Goal: Task Accomplishment & Management: Complete application form

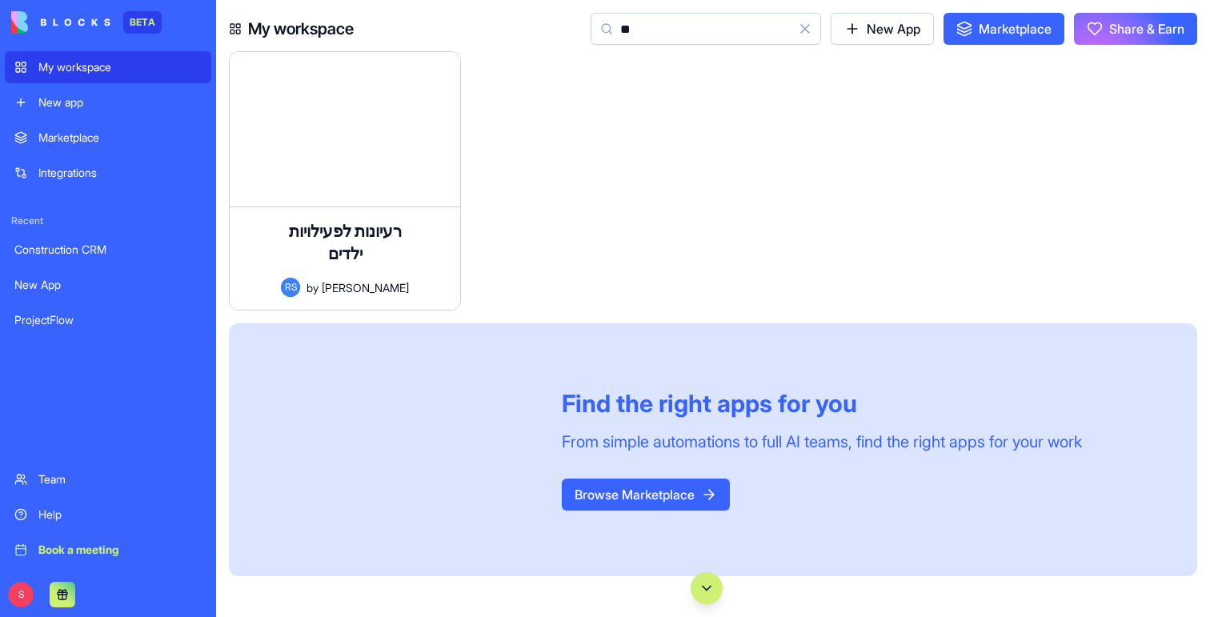
type input "*"
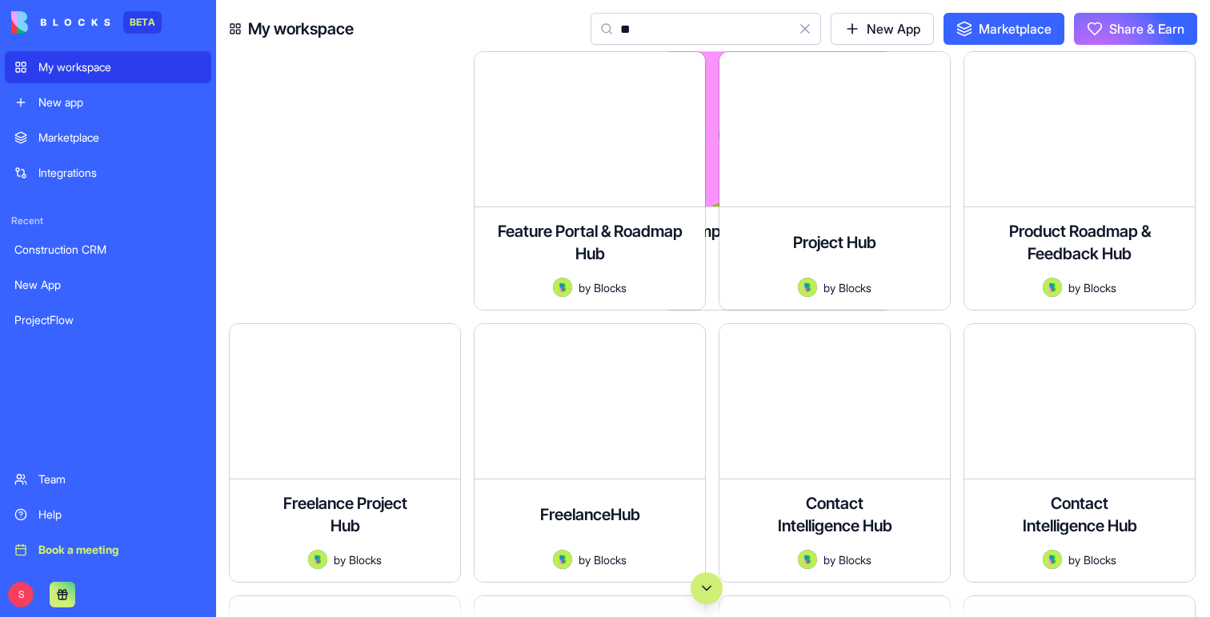
type input "*"
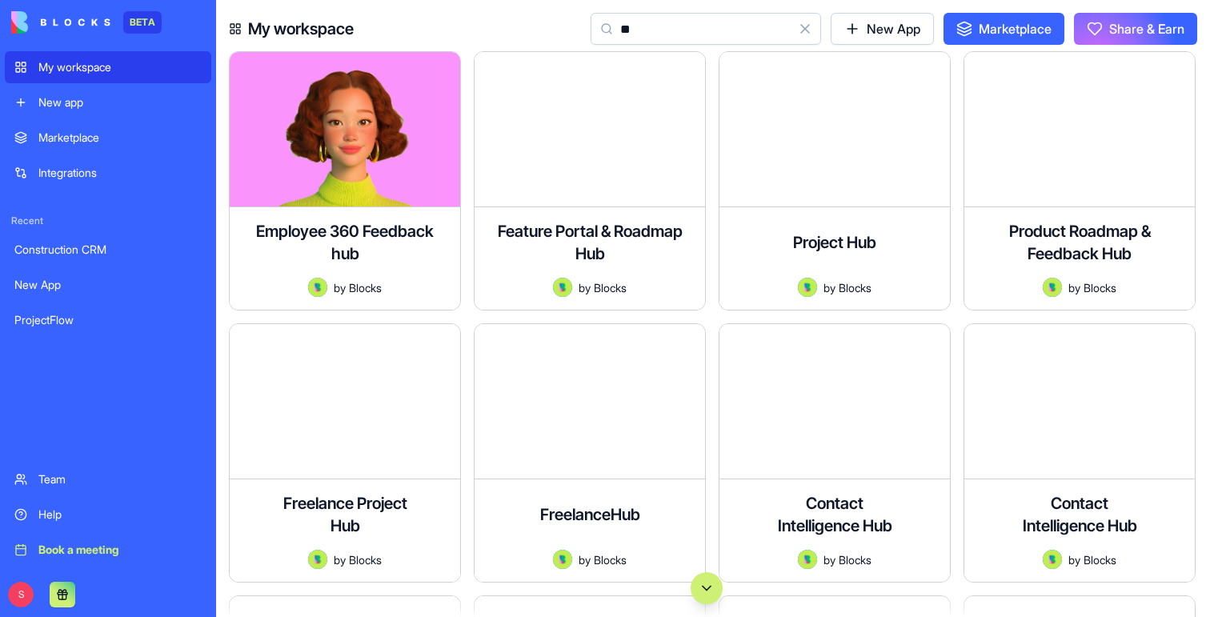
type input "*"
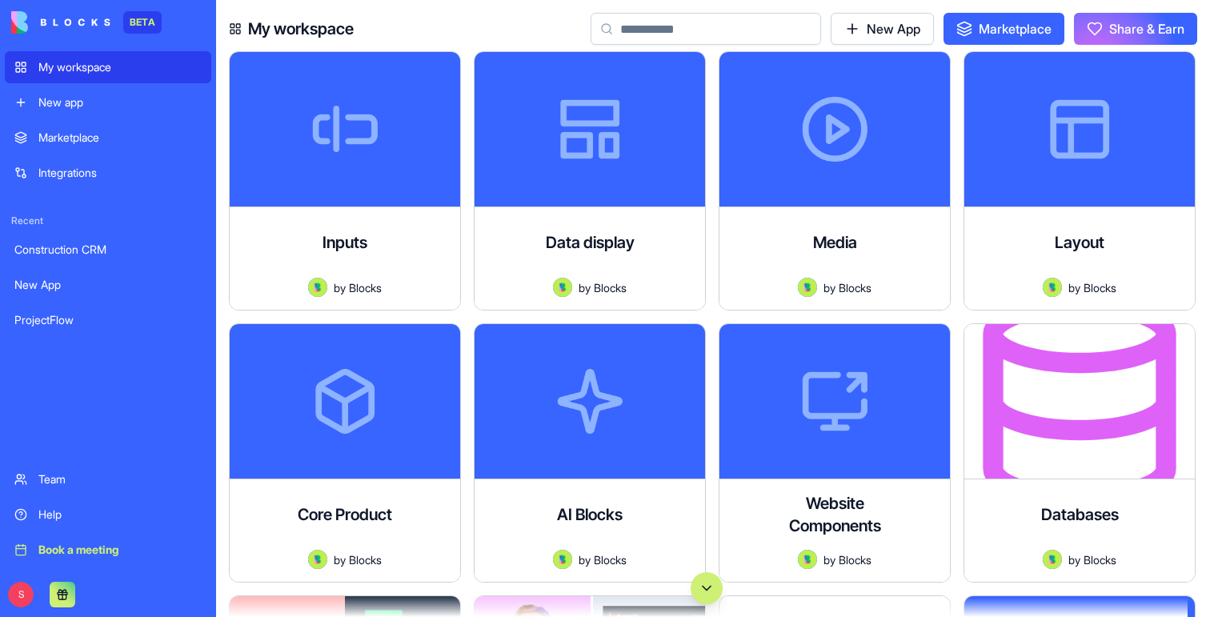
click at [63, 98] on div "New app" at bounding box center [119, 102] width 163 height 16
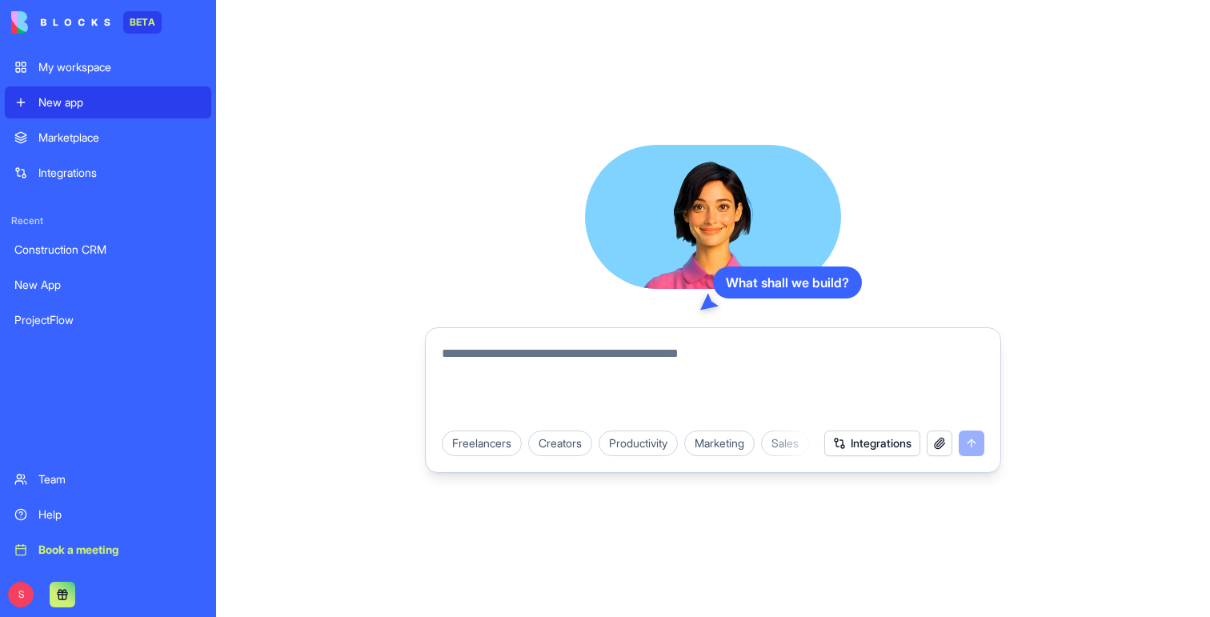
click at [509, 358] on textarea at bounding box center [713, 382] width 542 height 77
type textarea "*"
click at [523, 366] on textarea at bounding box center [713, 382] width 542 height 77
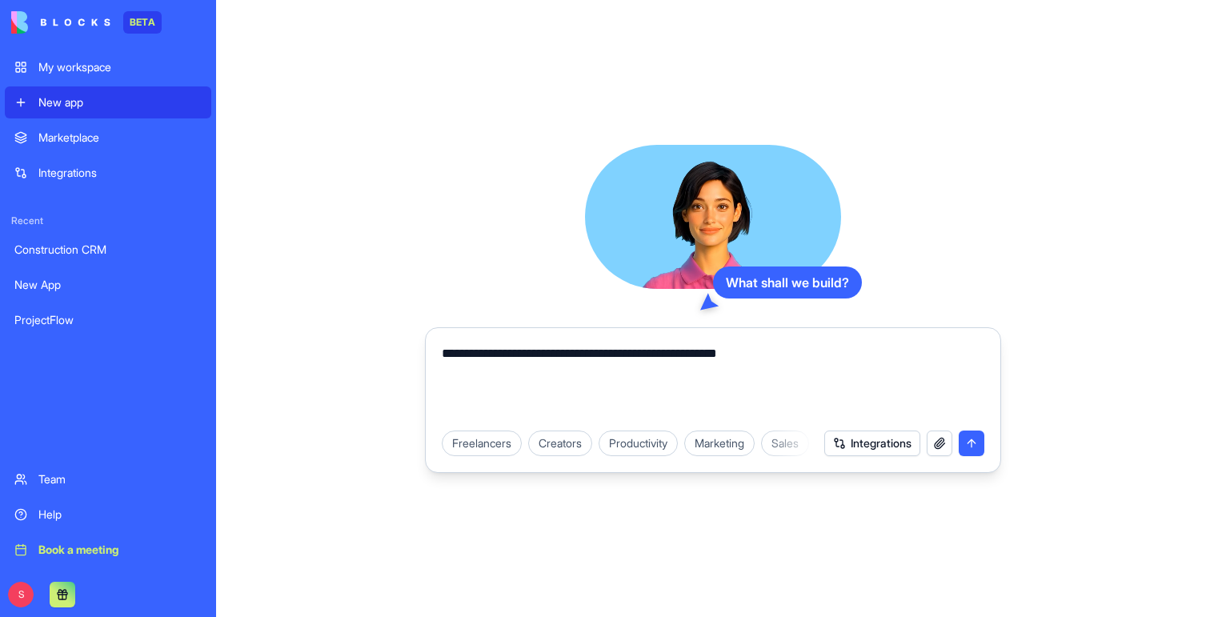
click at [735, 355] on textarea "**********" at bounding box center [713, 382] width 542 height 77
type textarea "**********"
click at [878, 448] on button "Integrations" at bounding box center [872, 443] width 96 height 26
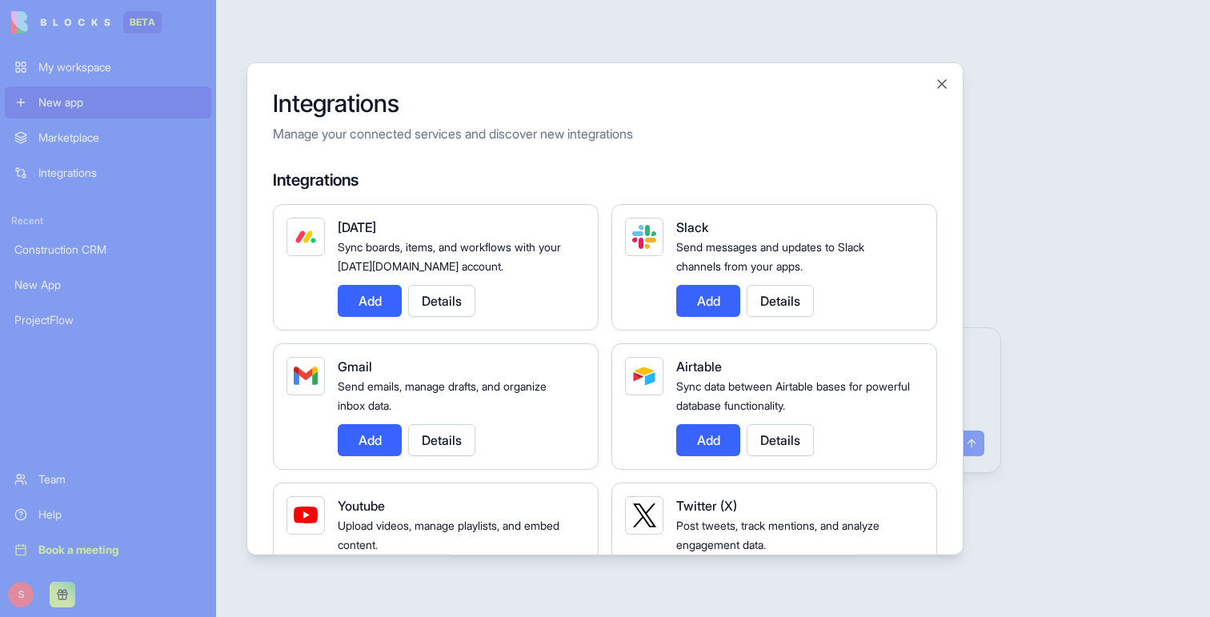
click at [362, 442] on button "Add" at bounding box center [370, 439] width 64 height 32
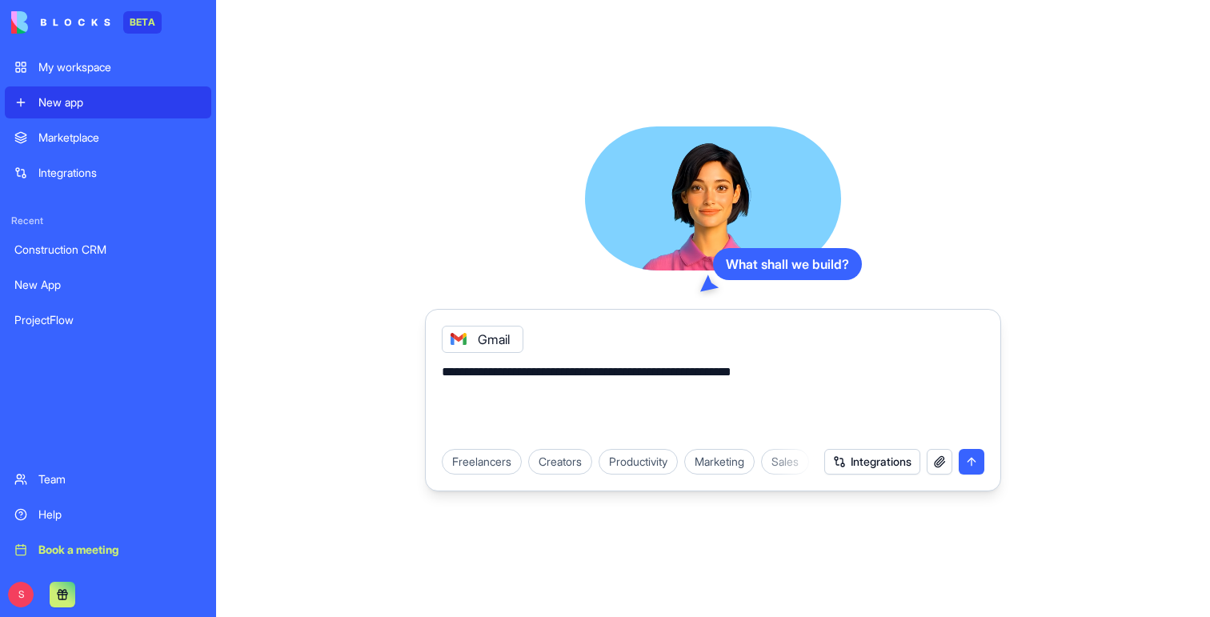
click at [454, 338] on icon at bounding box center [458, 339] width 13 height 13
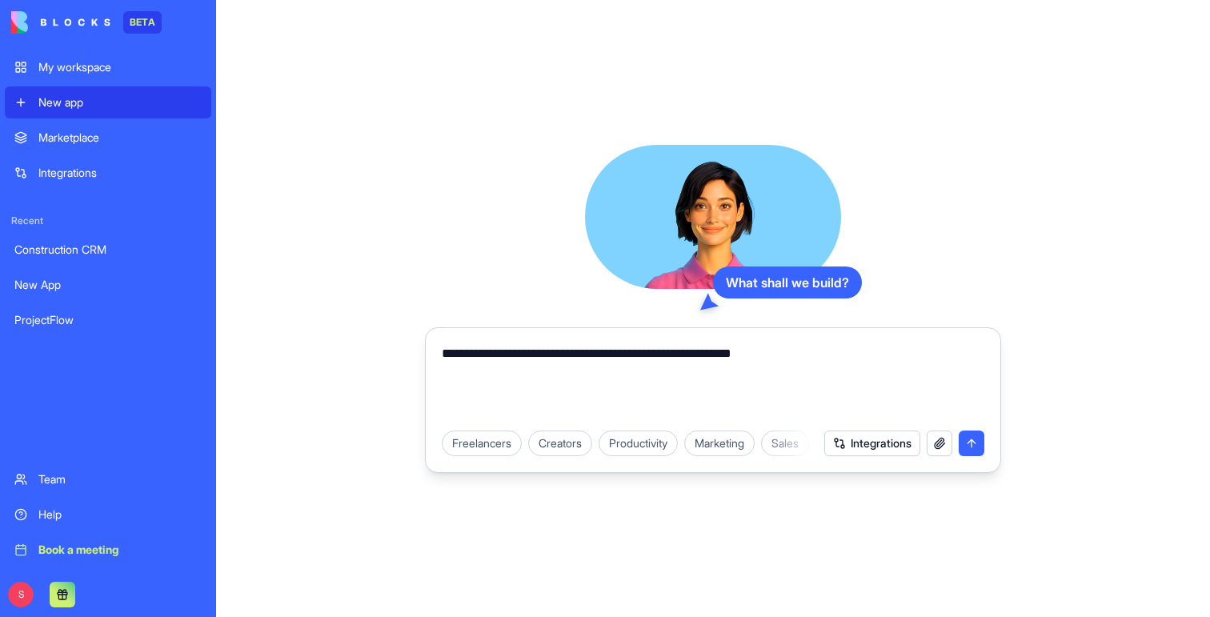
click at [973, 446] on button "submit" at bounding box center [972, 443] width 26 height 26
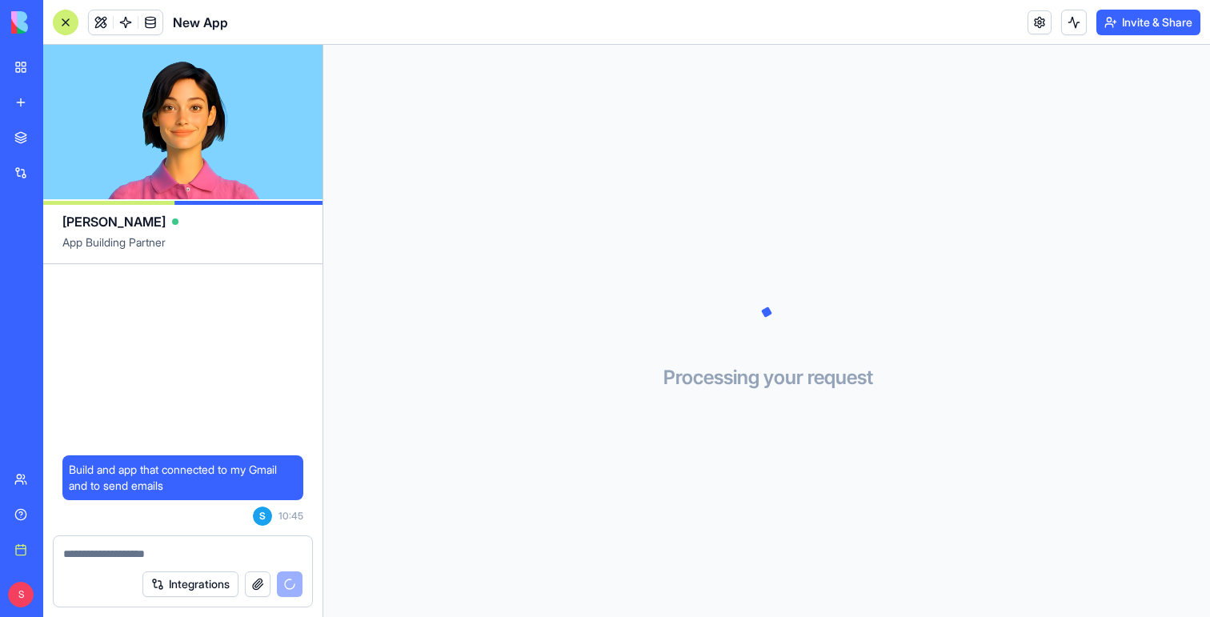
click at [113, 554] on textarea at bounding box center [182, 554] width 239 height 16
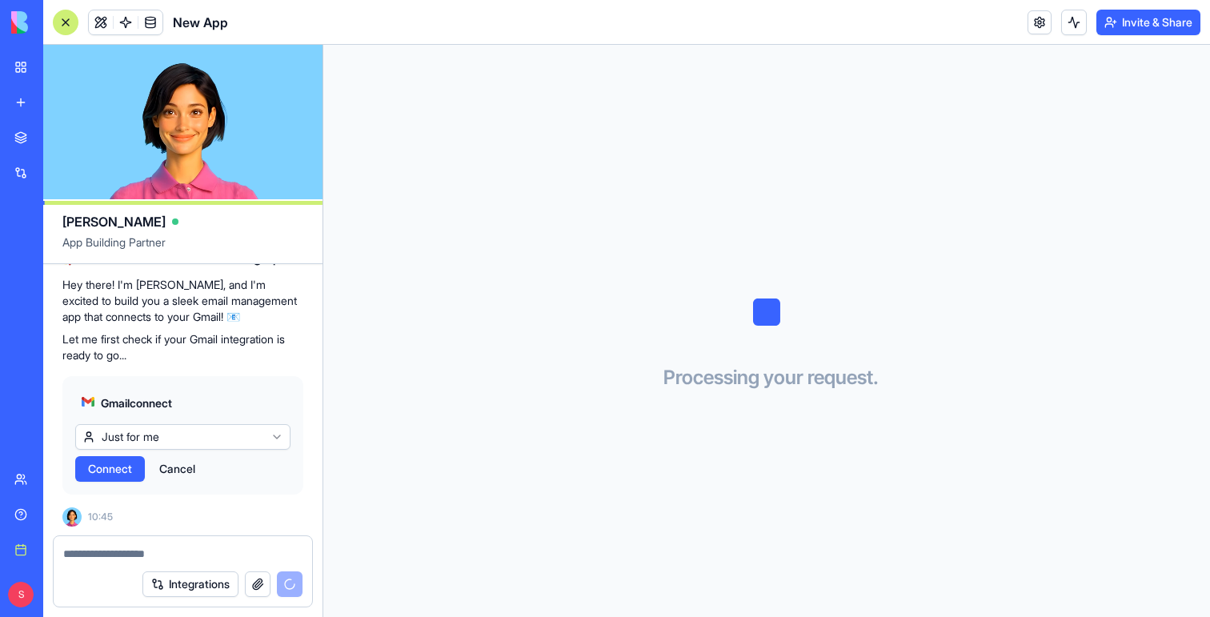
scroll to position [256, 0]
click at [230, 430] on html "BETA My workspace New app Marketplace Integrations Recent New App ProjectFlow N…" at bounding box center [605, 308] width 1210 height 617
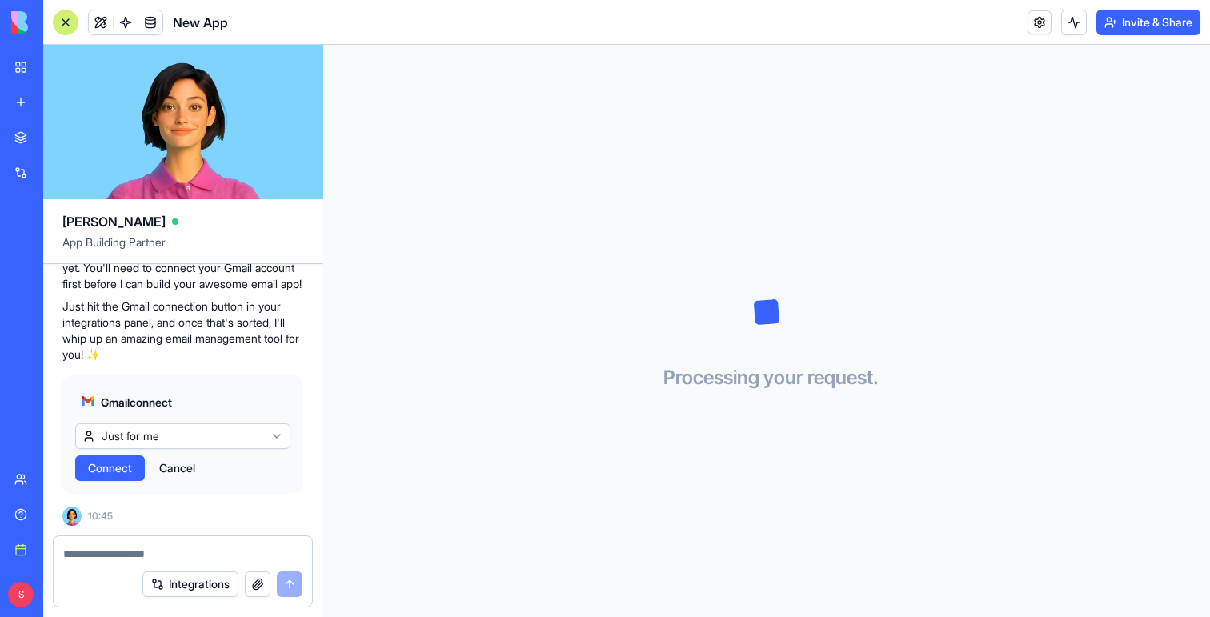
click at [230, 437] on html "BETA My workspace New app Marketplace Integrations Recent New App ProjectFlow N…" at bounding box center [605, 308] width 1210 height 617
click at [124, 473] on span "Connect" at bounding box center [110, 468] width 44 height 16
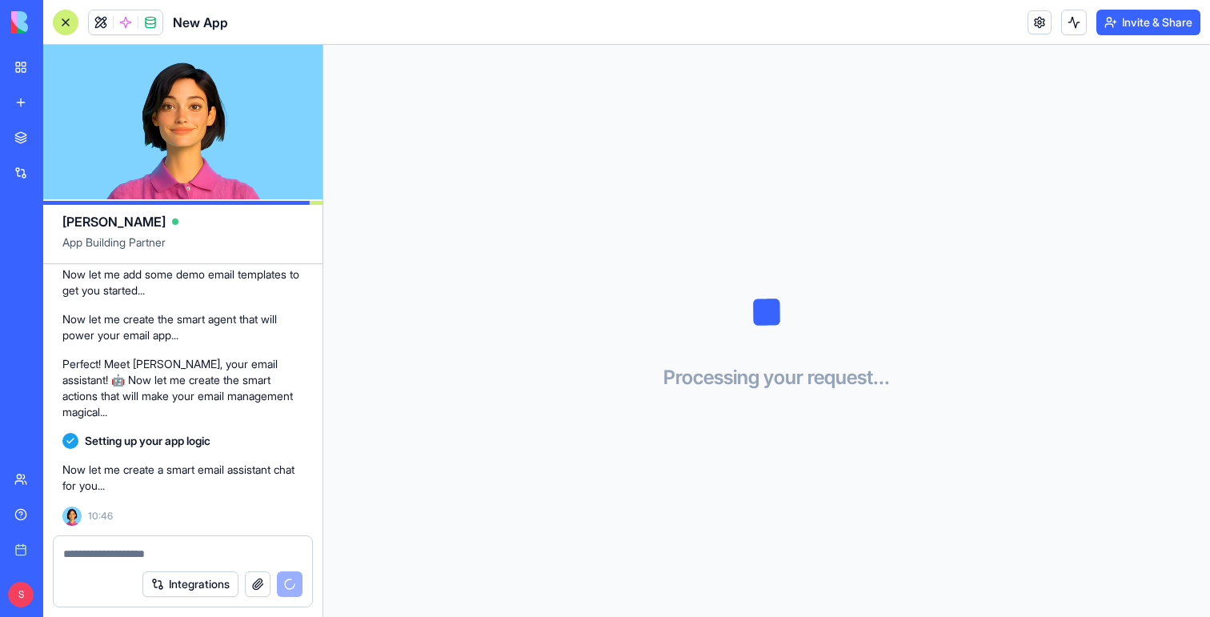
scroll to position [778, 0]
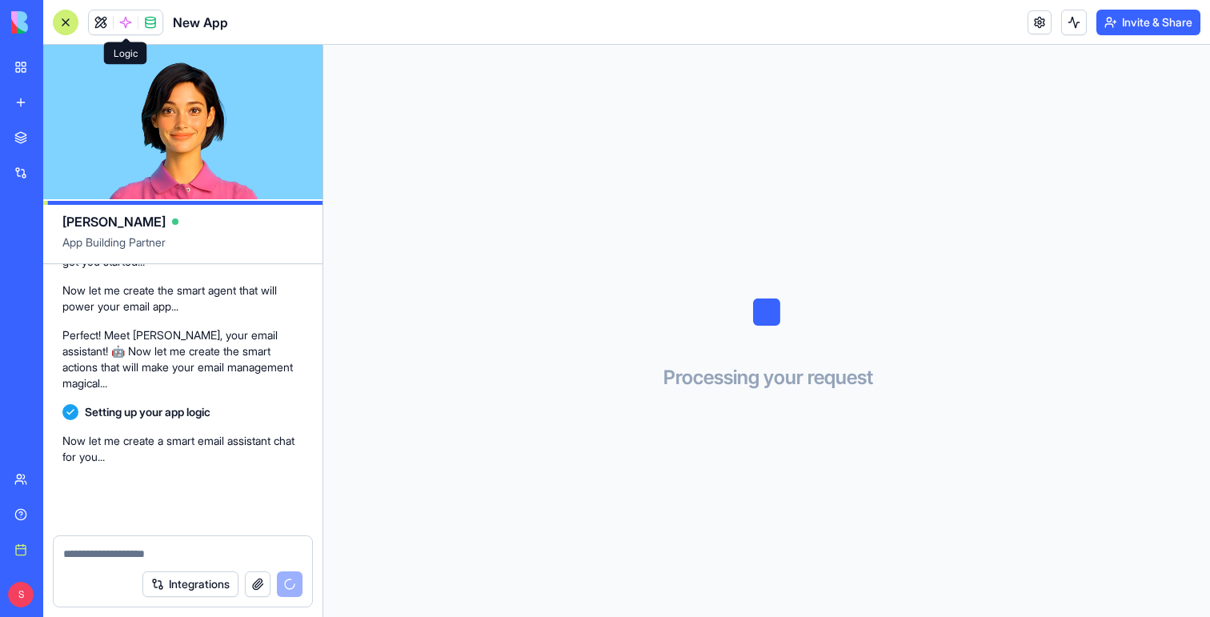
click at [122, 18] on span at bounding box center [125, 22] width 45 height 45
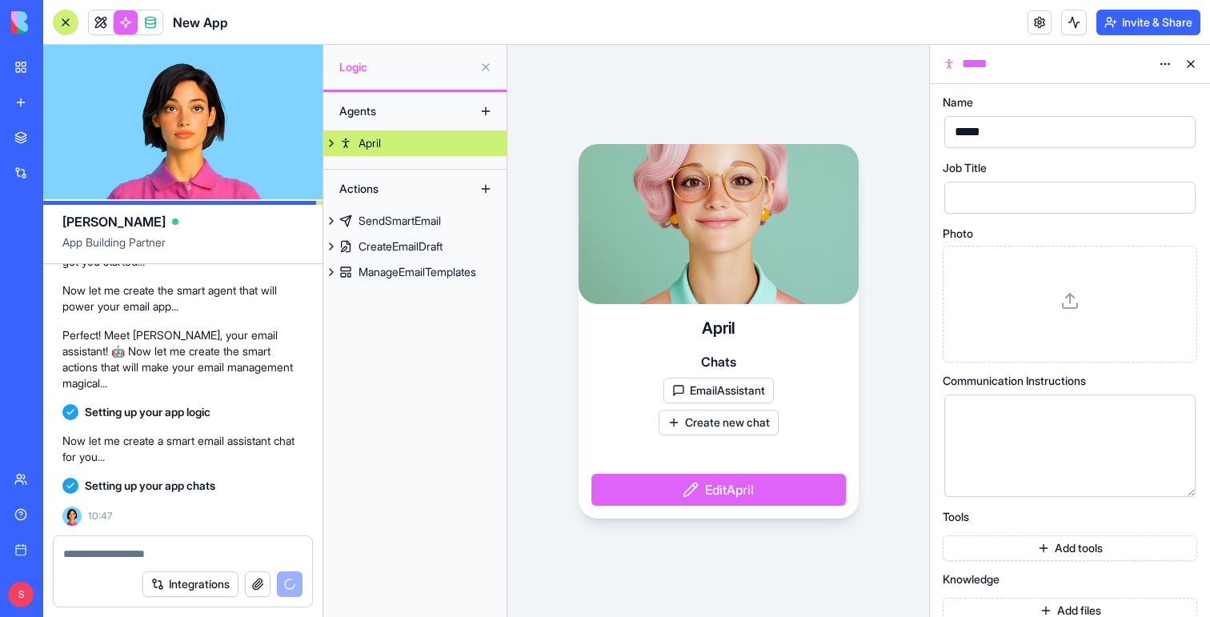
click at [1192, 62] on button at bounding box center [1191, 64] width 26 height 26
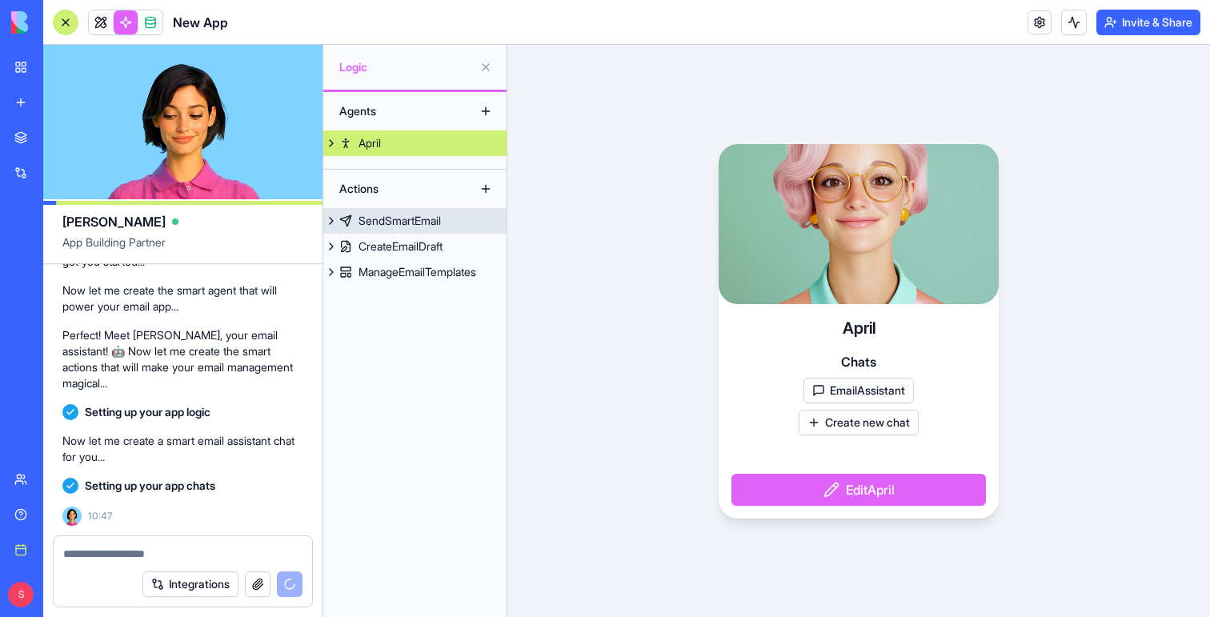
click at [401, 226] on div "SendSmartEmail" at bounding box center [399, 221] width 82 height 16
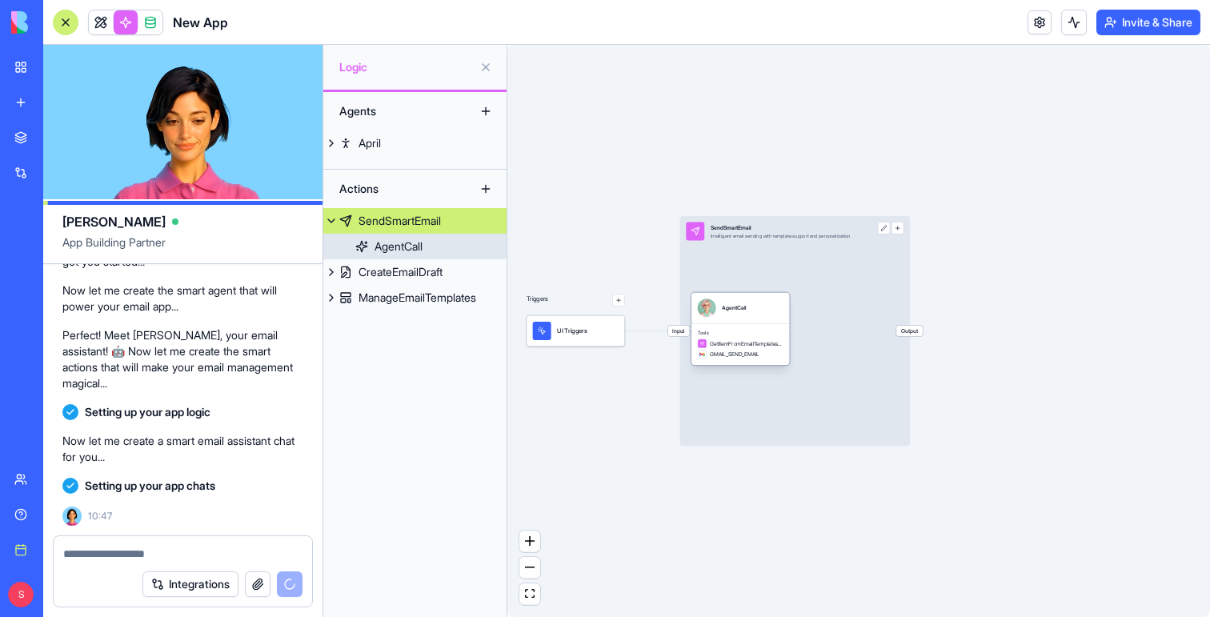
click at [712, 303] on div at bounding box center [707, 307] width 18 height 18
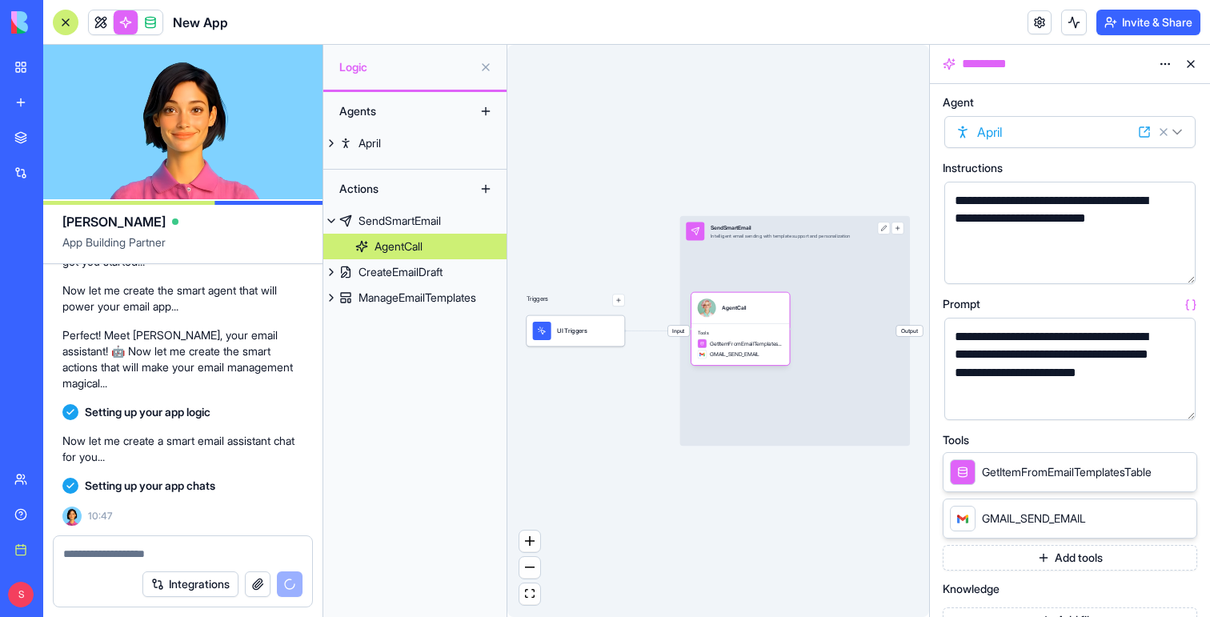
scroll to position [823, 0]
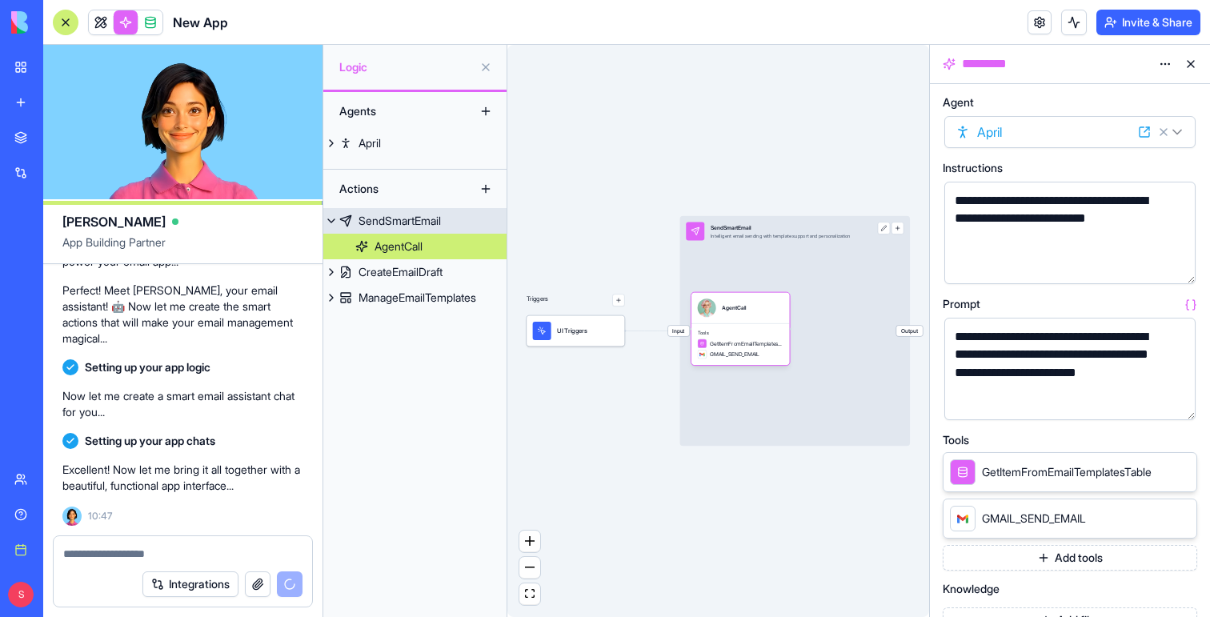
click at [331, 220] on button at bounding box center [331, 221] width 16 height 26
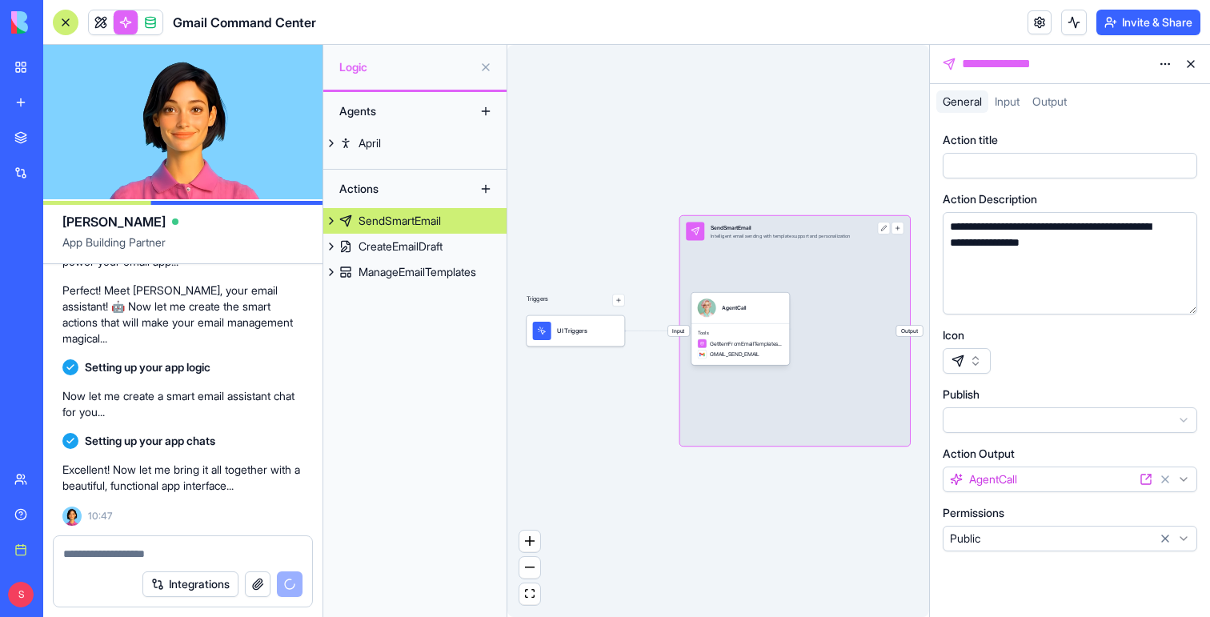
scroll to position [851, 0]
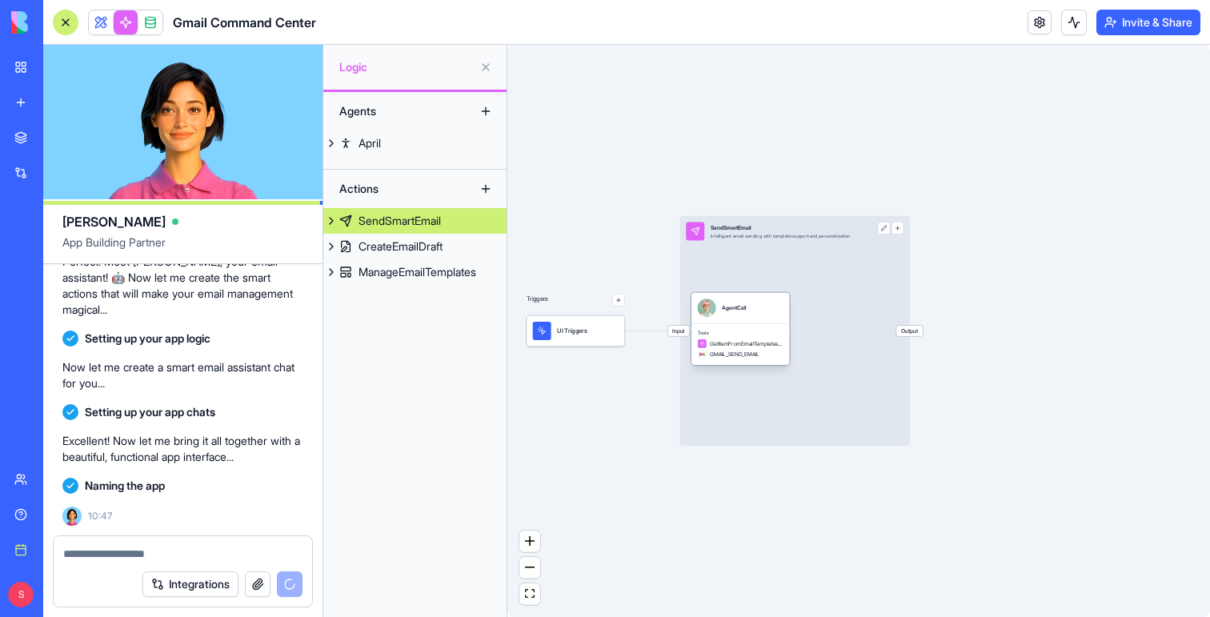
scroll to position [995, 0]
click at [766, 306] on div "AgentCall" at bounding box center [741, 307] width 86 height 18
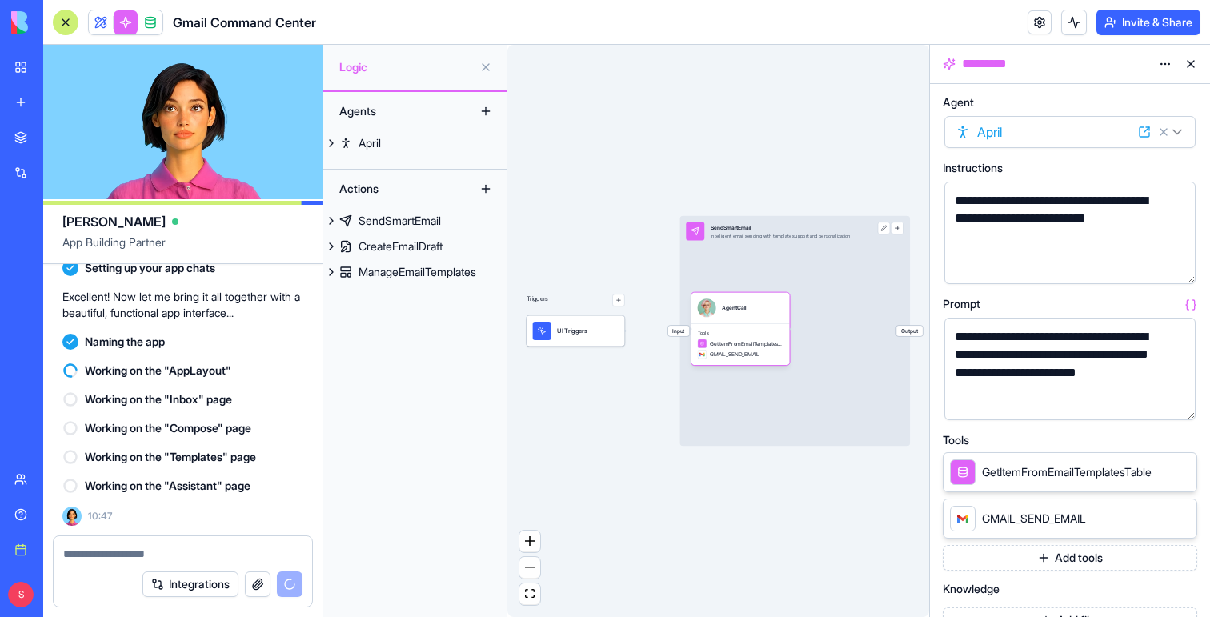
click at [1175, 405] on button "button" at bounding box center [1180, 404] width 26 height 26
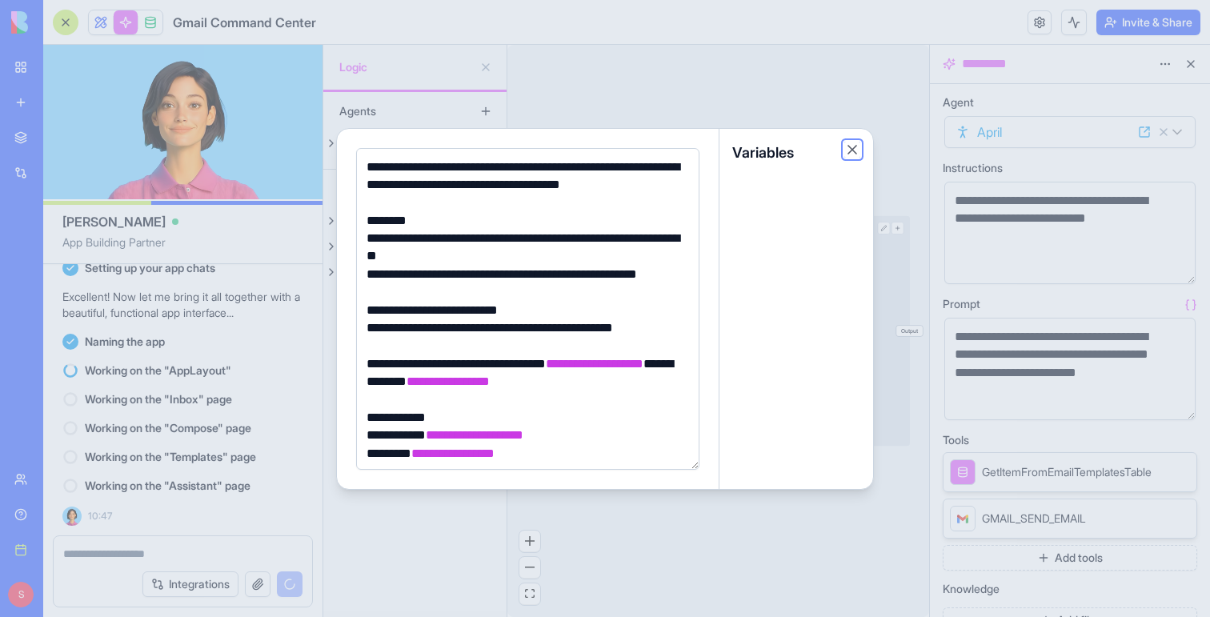
click at [848, 145] on button "Close" at bounding box center [852, 150] width 16 height 16
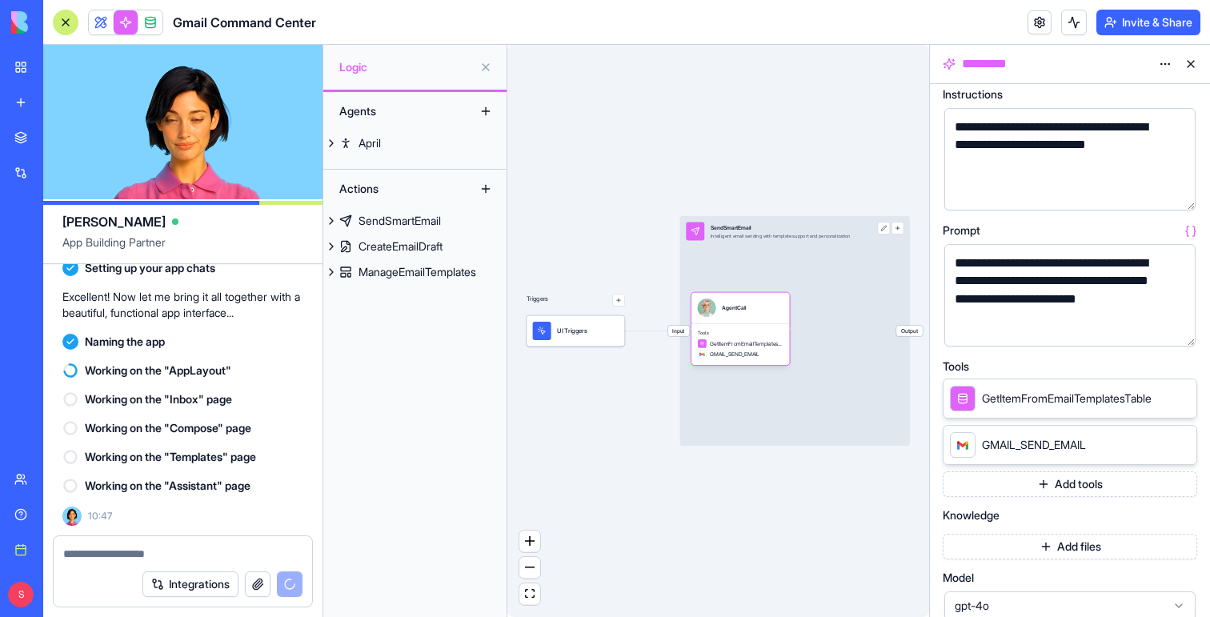
scroll to position [75, 0]
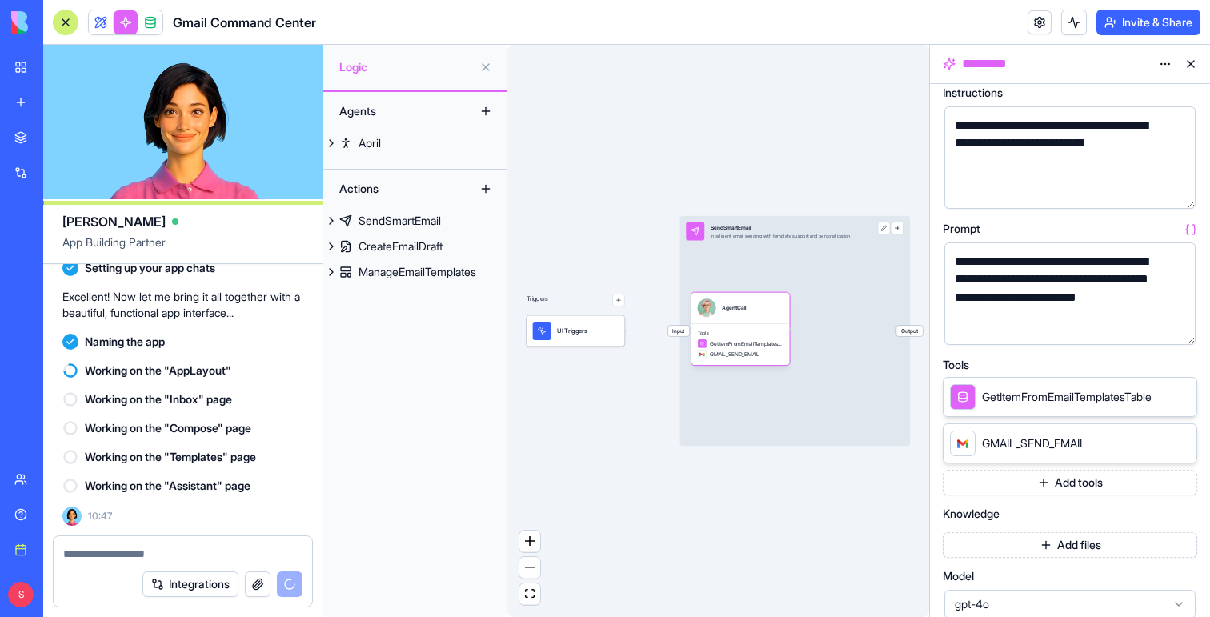
click at [1051, 483] on button "Add tools" at bounding box center [1070, 483] width 254 height 26
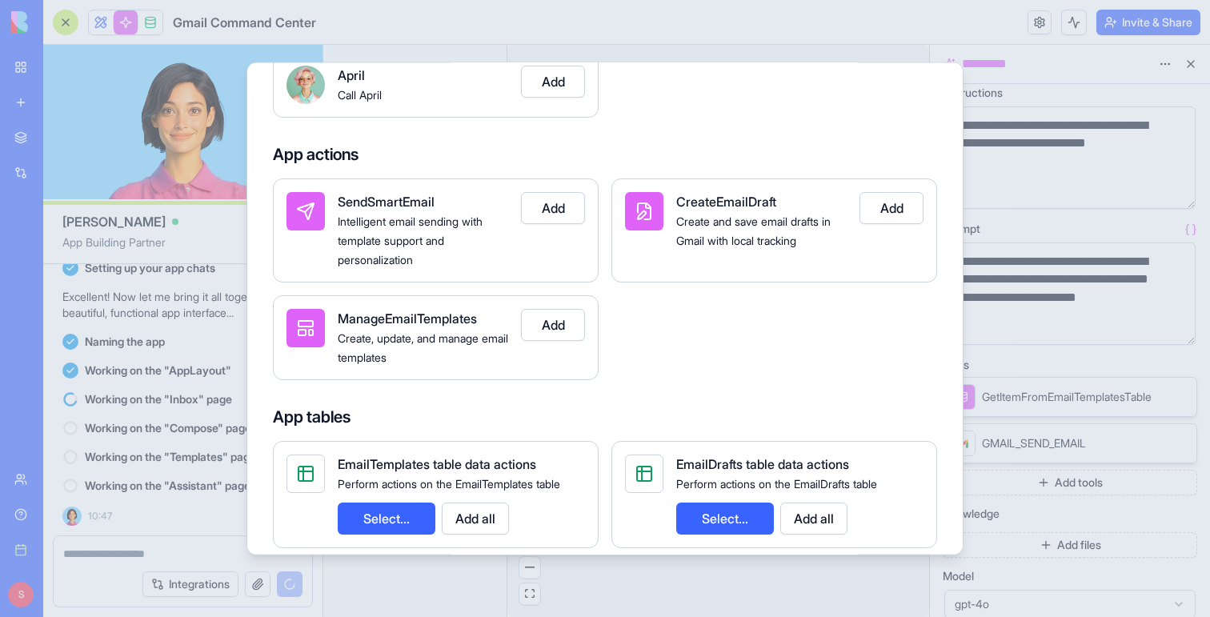
scroll to position [0, 0]
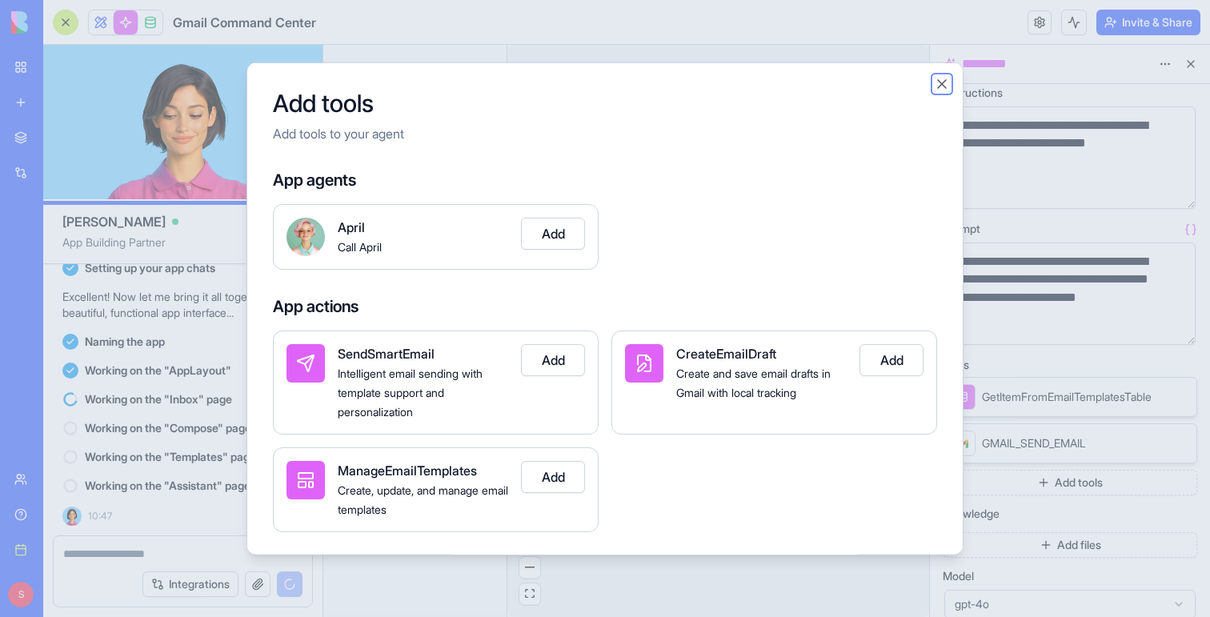
click at [936, 84] on button "Close" at bounding box center [942, 83] width 16 height 16
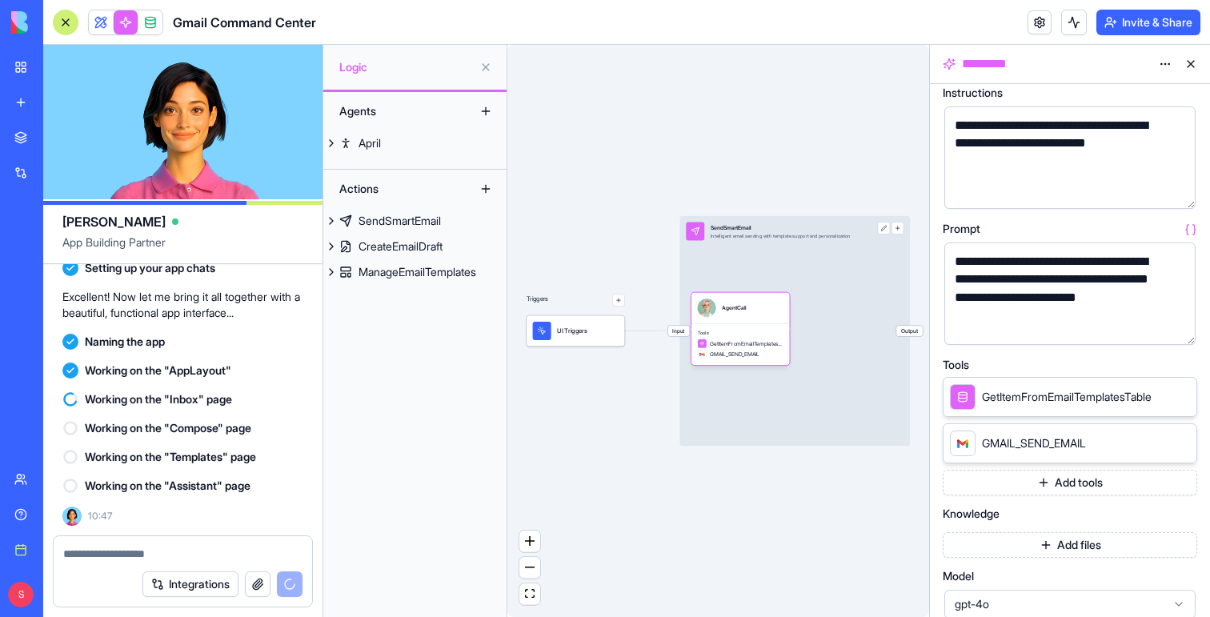
click at [1050, 471] on button "Add tools" at bounding box center [1070, 483] width 254 height 26
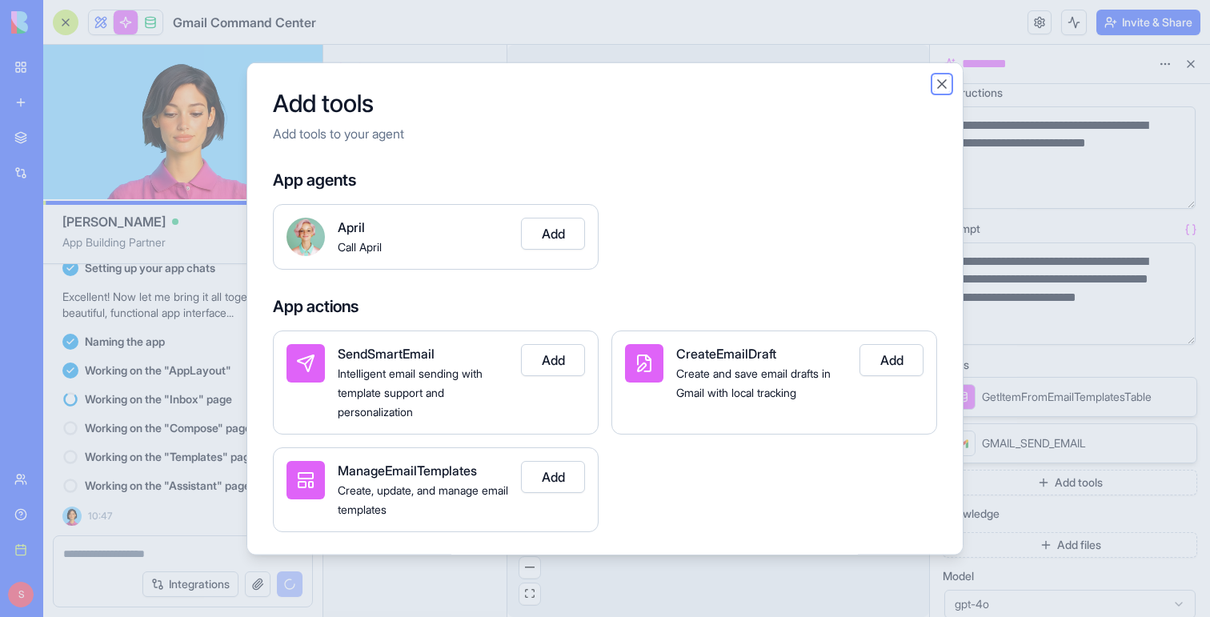
click at [943, 83] on button "Close" at bounding box center [942, 83] width 16 height 16
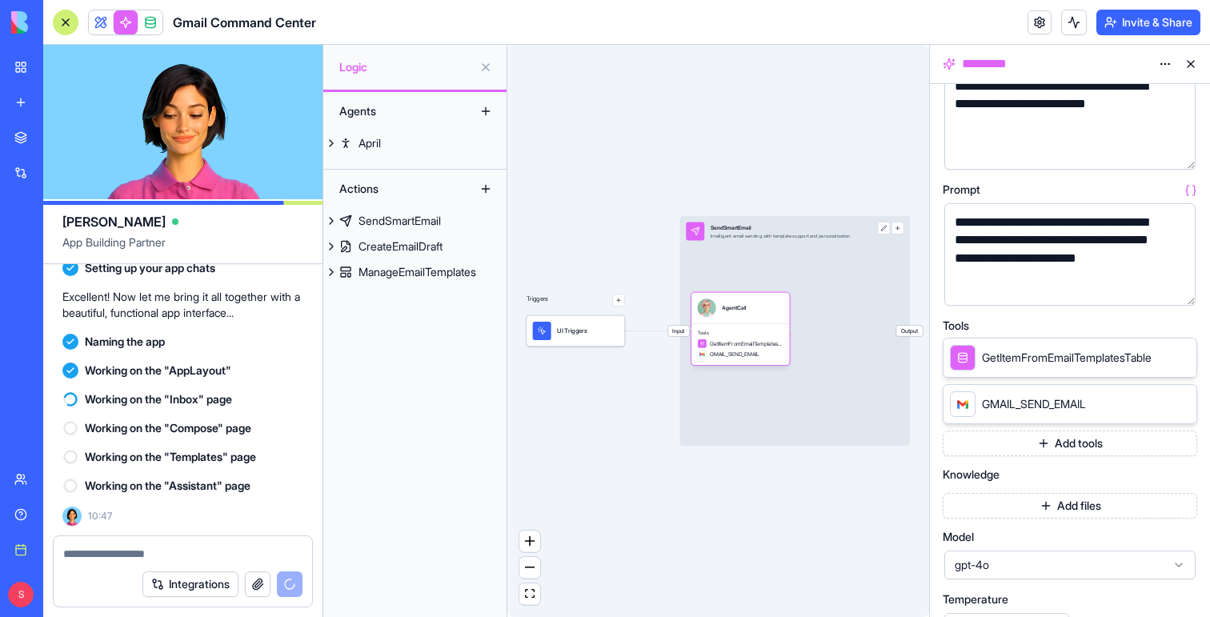
scroll to position [120, 0]
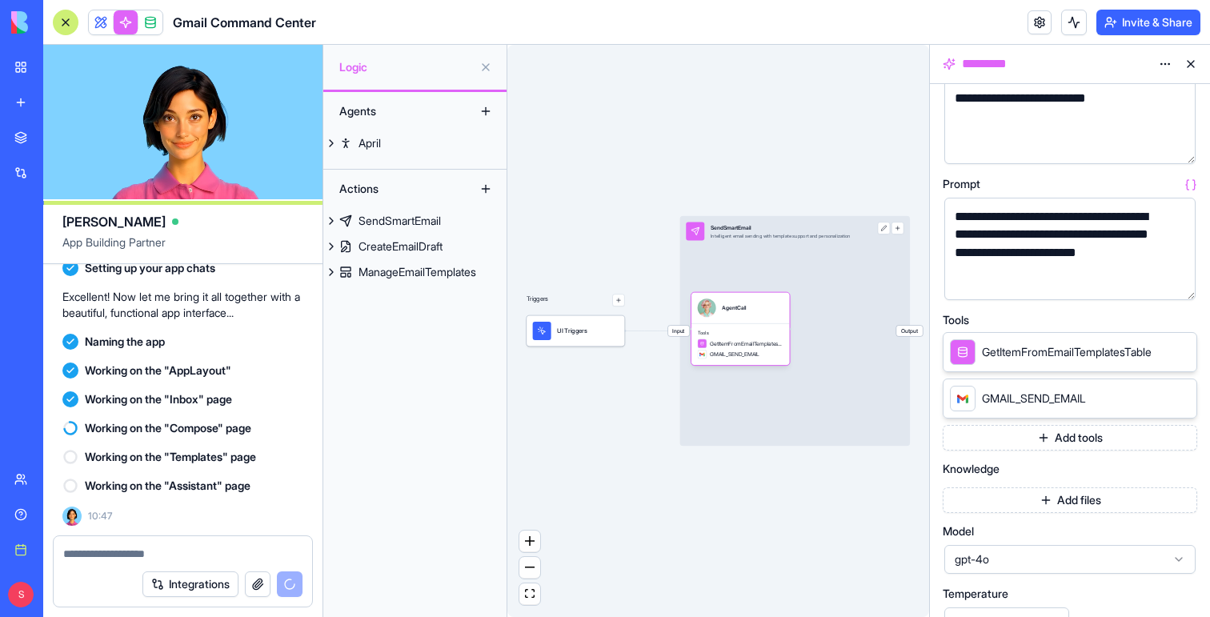
click at [1057, 502] on button "Add files" at bounding box center [1070, 500] width 254 height 26
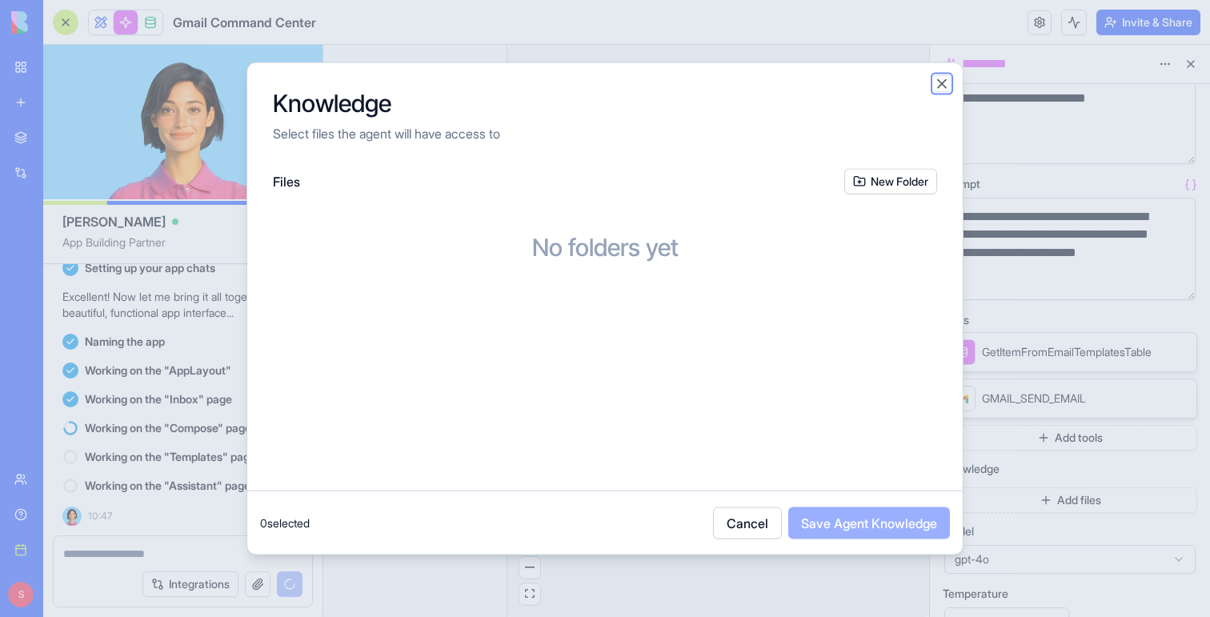
click at [945, 82] on button "Close" at bounding box center [942, 83] width 16 height 16
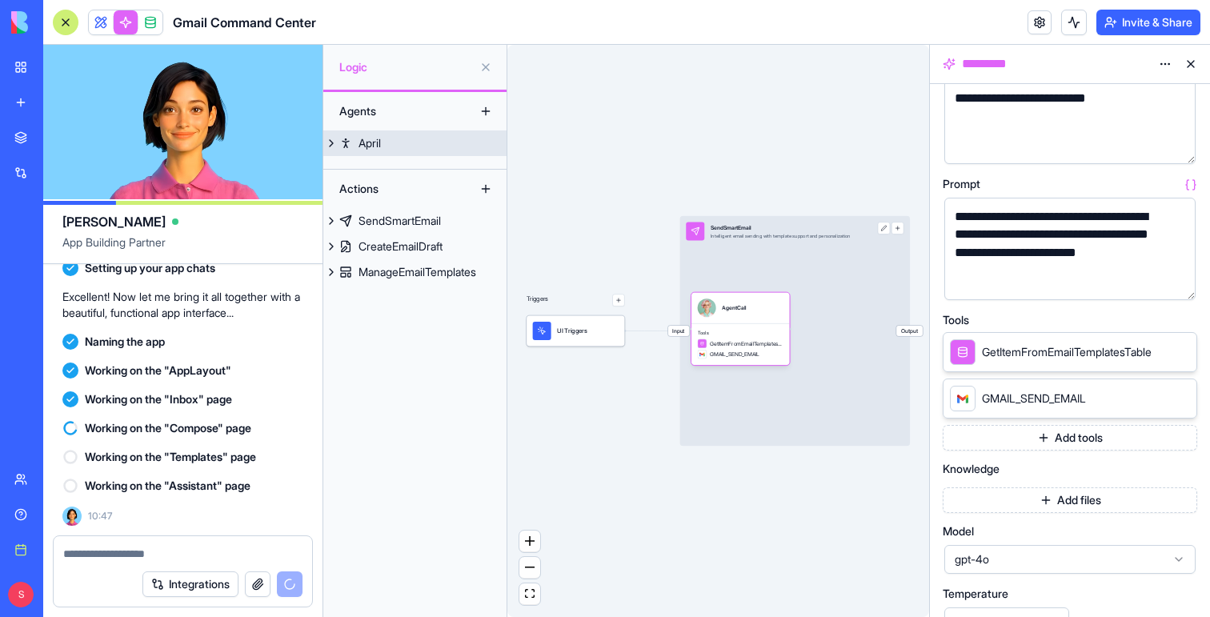
click at [366, 143] on div "April" at bounding box center [369, 143] width 22 height 16
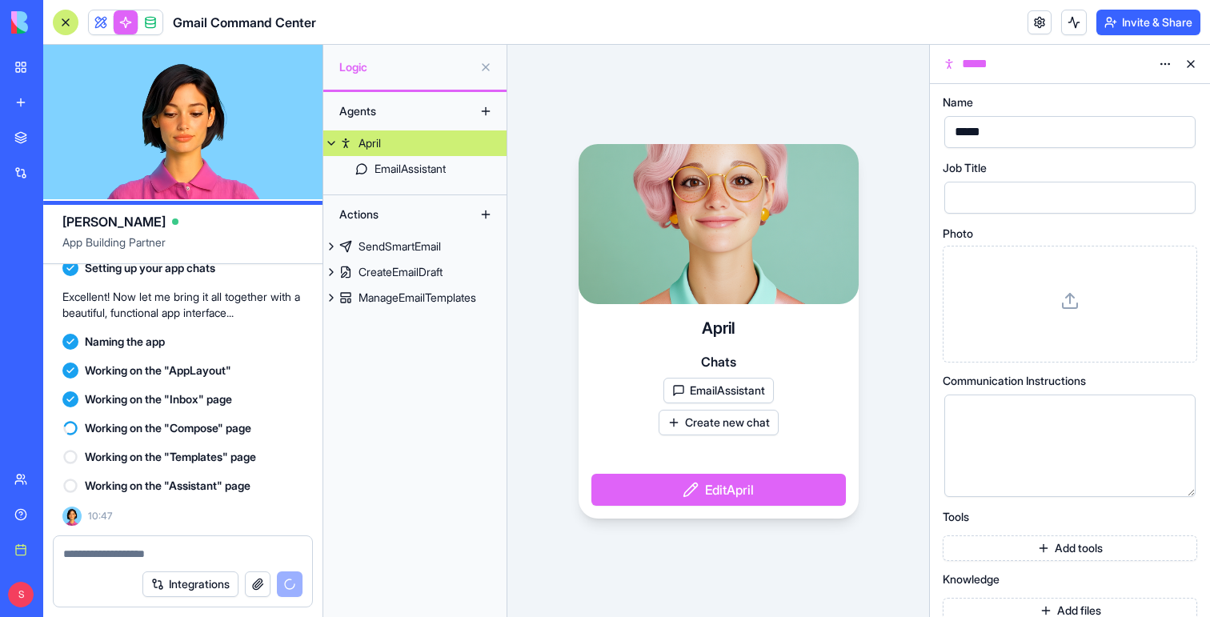
click at [1191, 63] on button at bounding box center [1191, 64] width 26 height 26
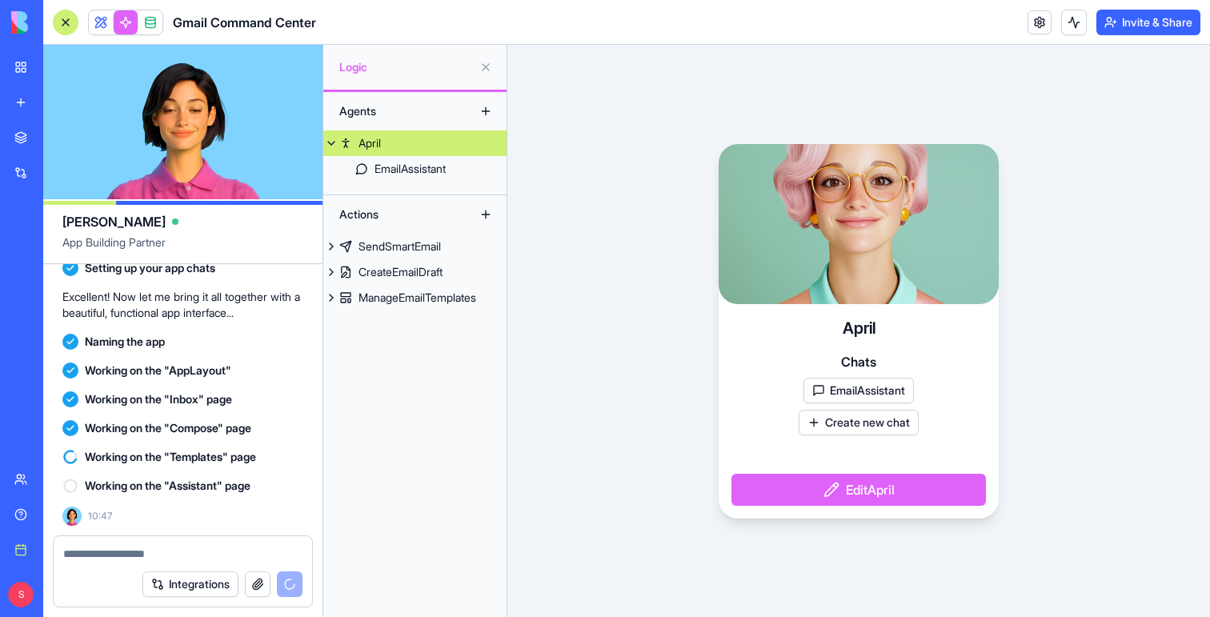
click at [858, 390] on button "EmailAssistant" at bounding box center [858, 391] width 110 height 26
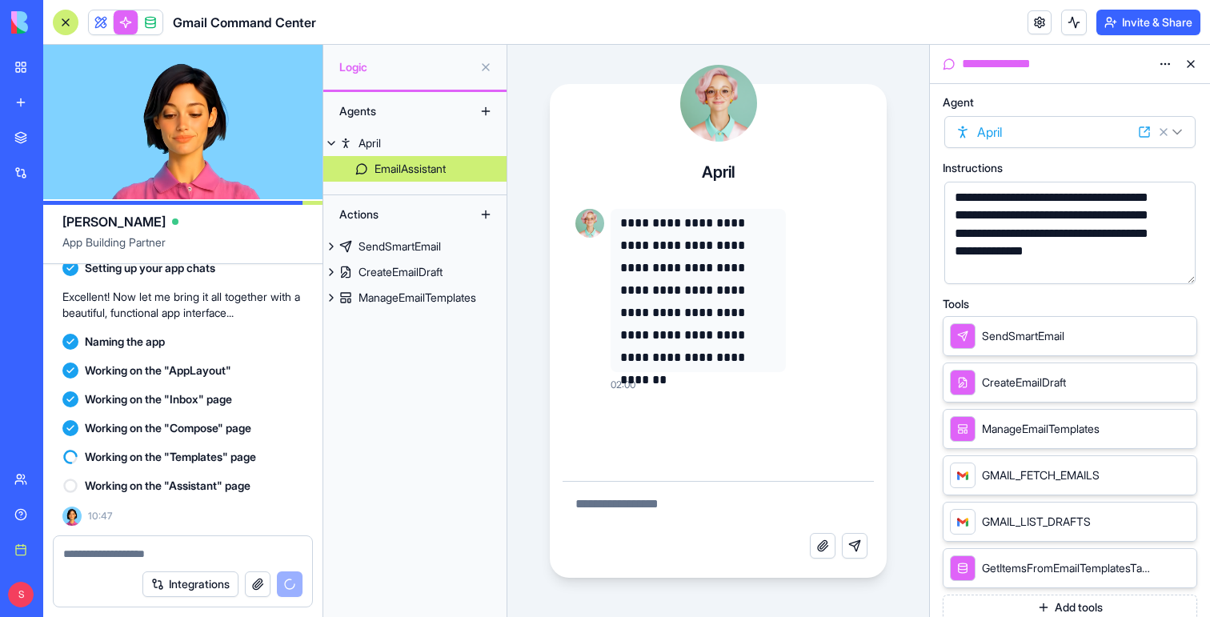
scroll to position [44, 0]
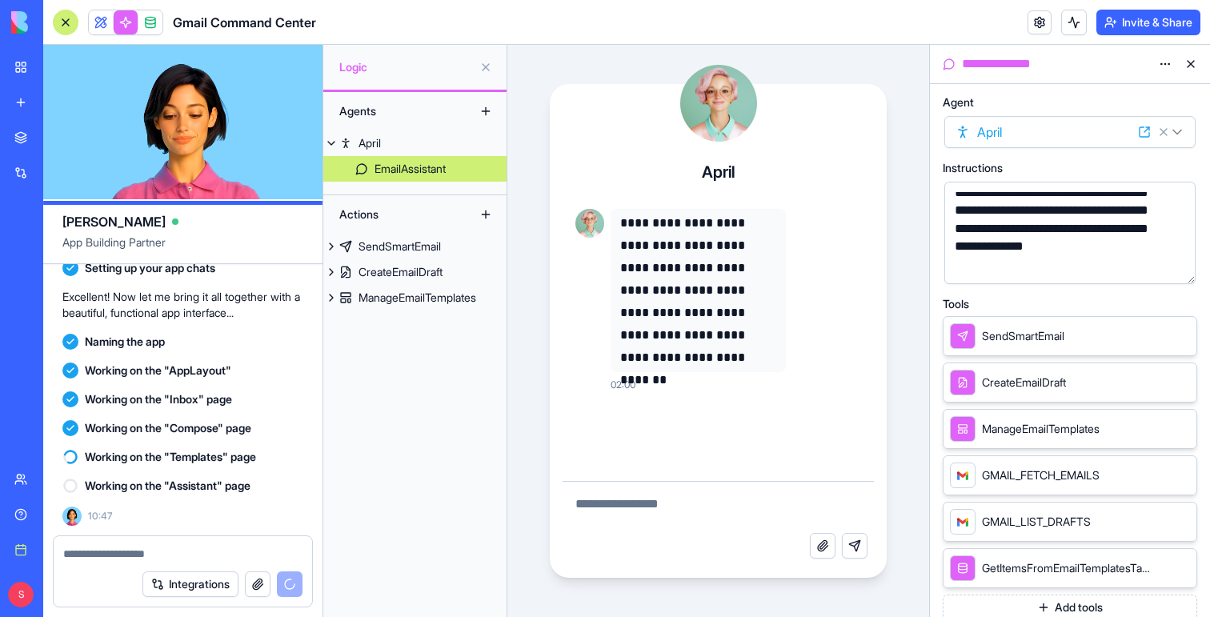
click at [622, 504] on textarea at bounding box center [718, 507] width 312 height 51
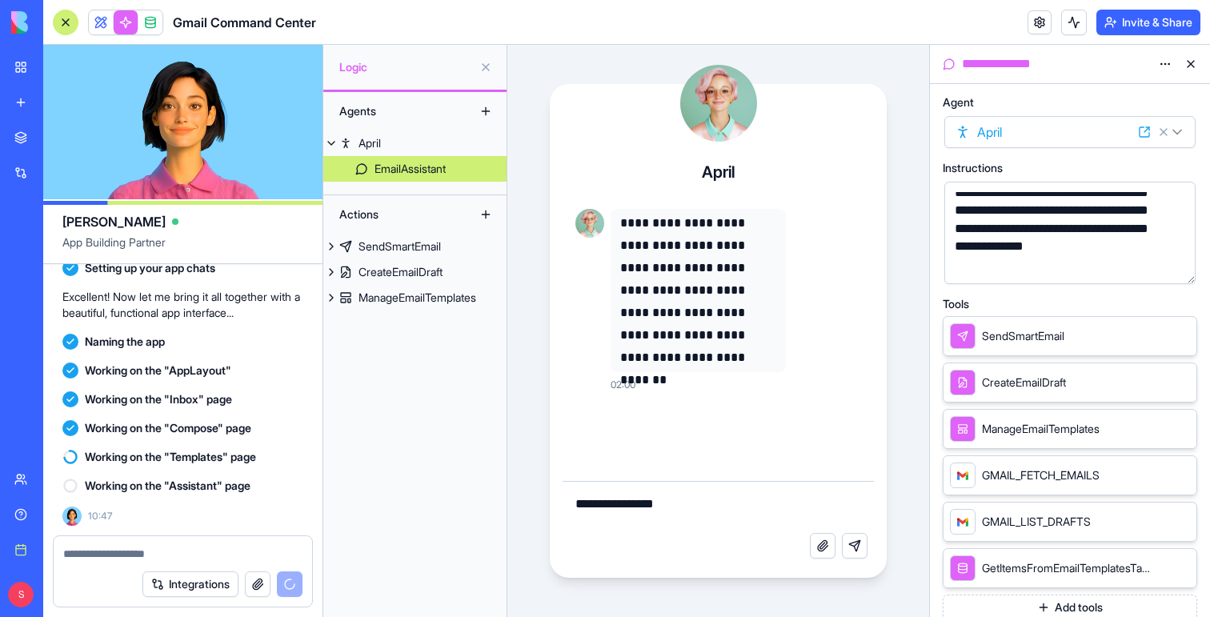
type textarea "**********"
drag, startPoint x: 683, startPoint y: 500, endPoint x: 519, endPoint y: 501, distance: 163.2
click at [519, 501] on div "**********" at bounding box center [718, 331] width 422 height 572
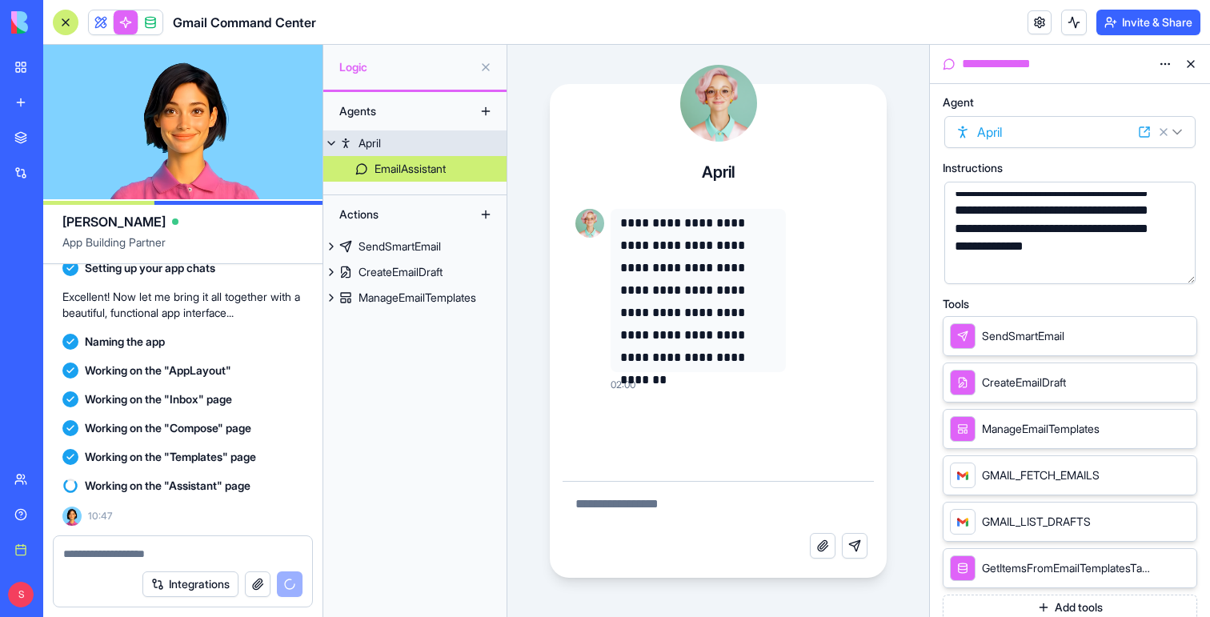
click at [386, 133] on link "April" at bounding box center [414, 143] width 183 height 26
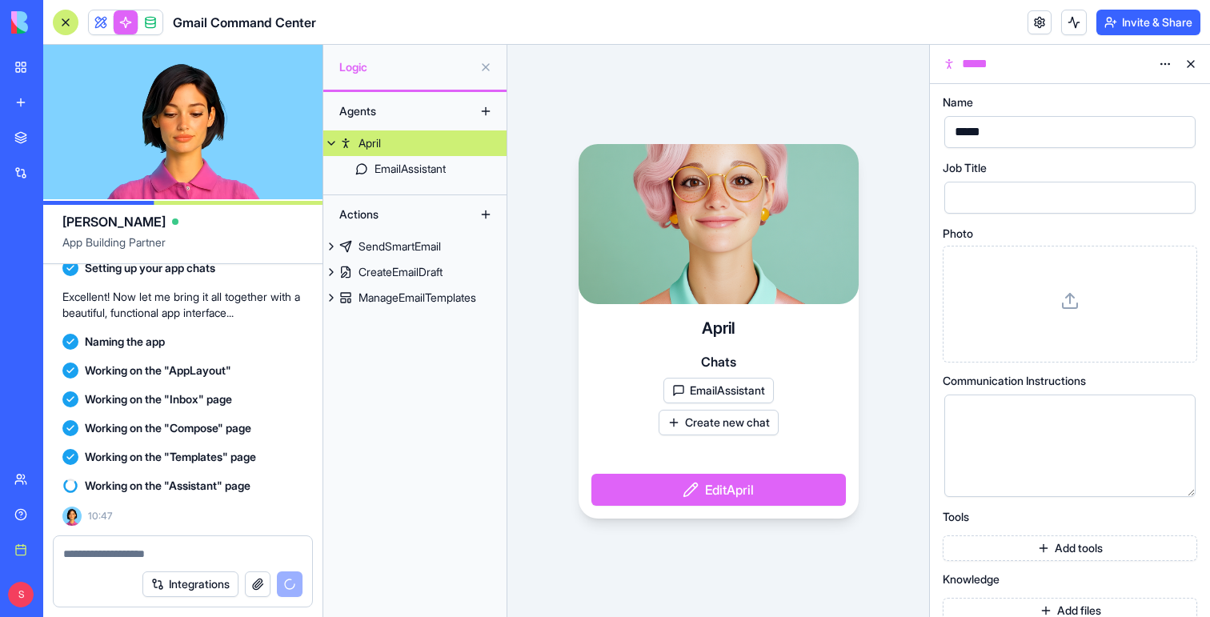
click at [1192, 64] on button at bounding box center [1191, 64] width 26 height 26
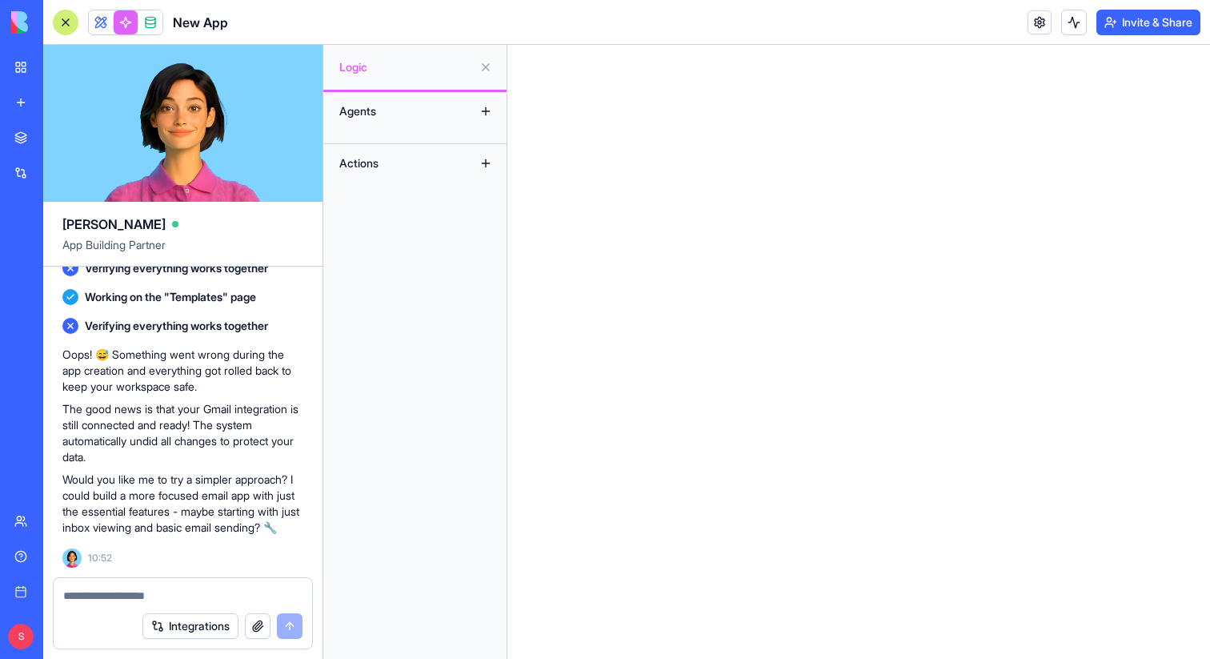
scroll to position [1386, 0]
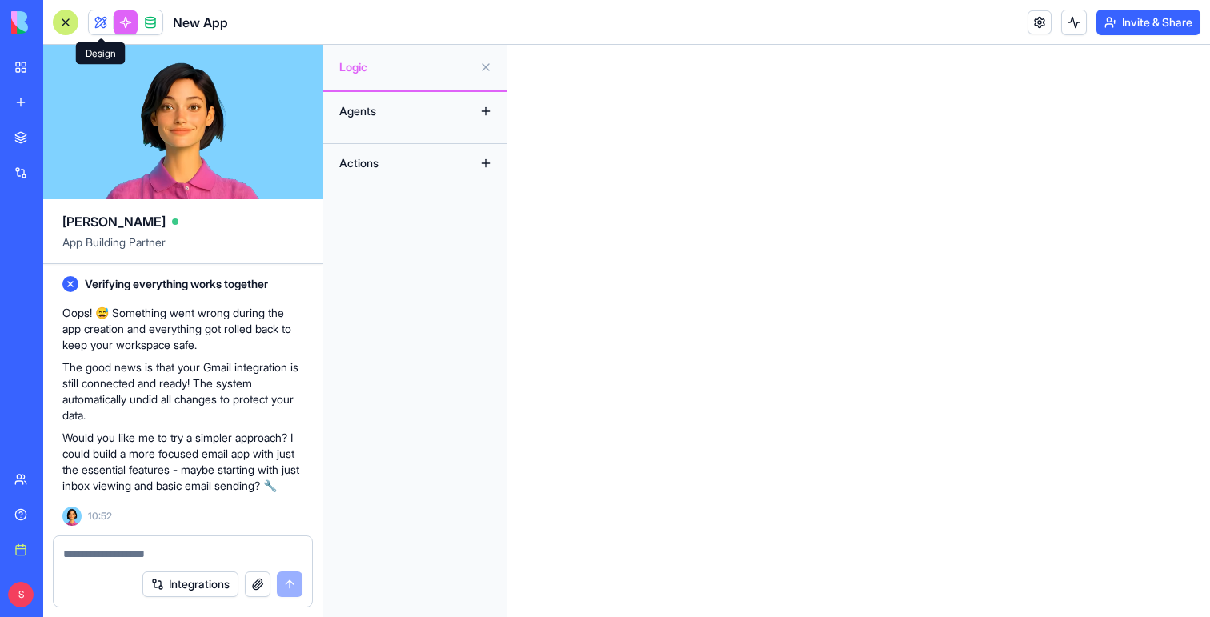
click at [100, 20] on span at bounding box center [100, 22] width 45 height 45
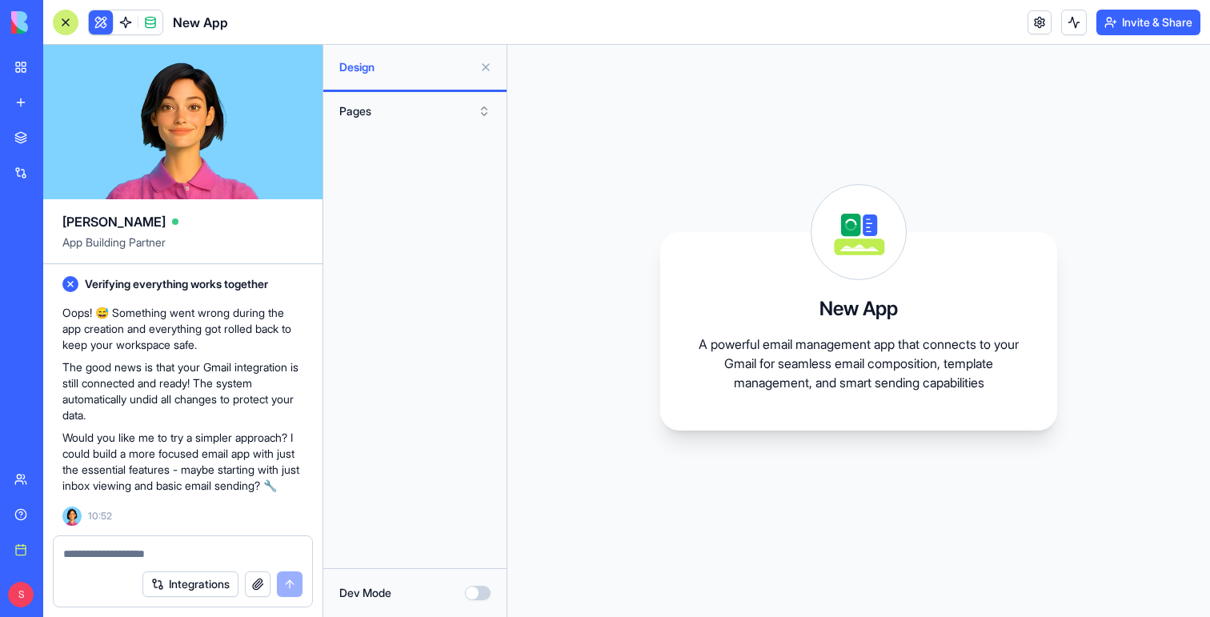
click at [483, 62] on button at bounding box center [486, 67] width 26 height 26
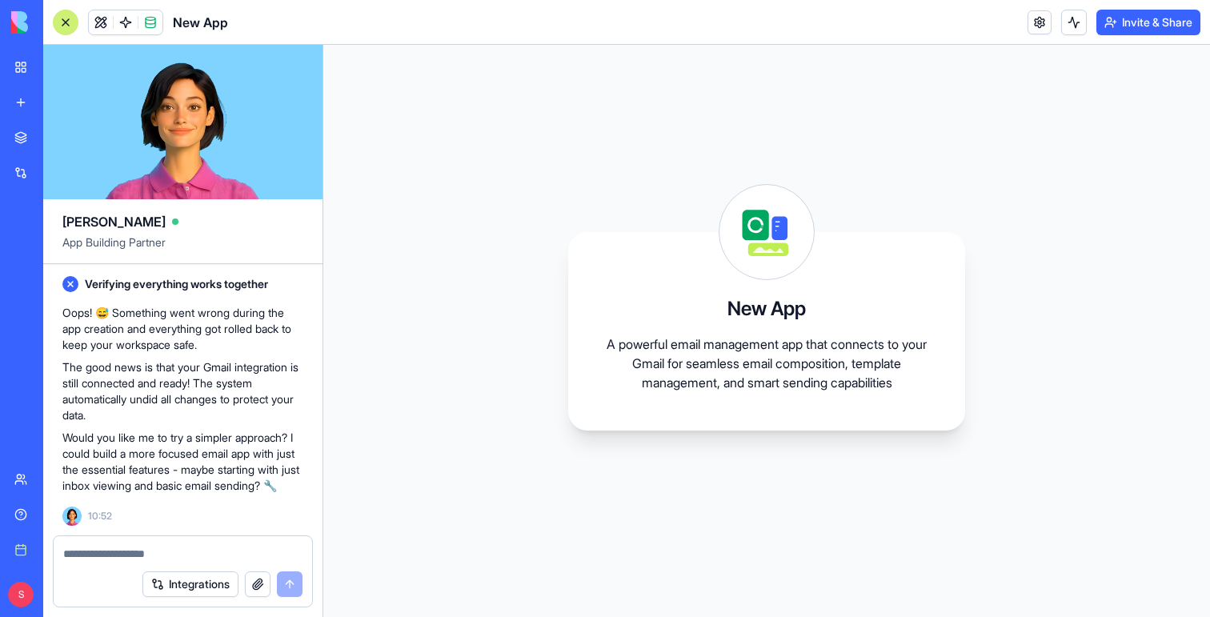
click at [1144, 19] on button "Invite & Share" at bounding box center [1148, 23] width 104 height 26
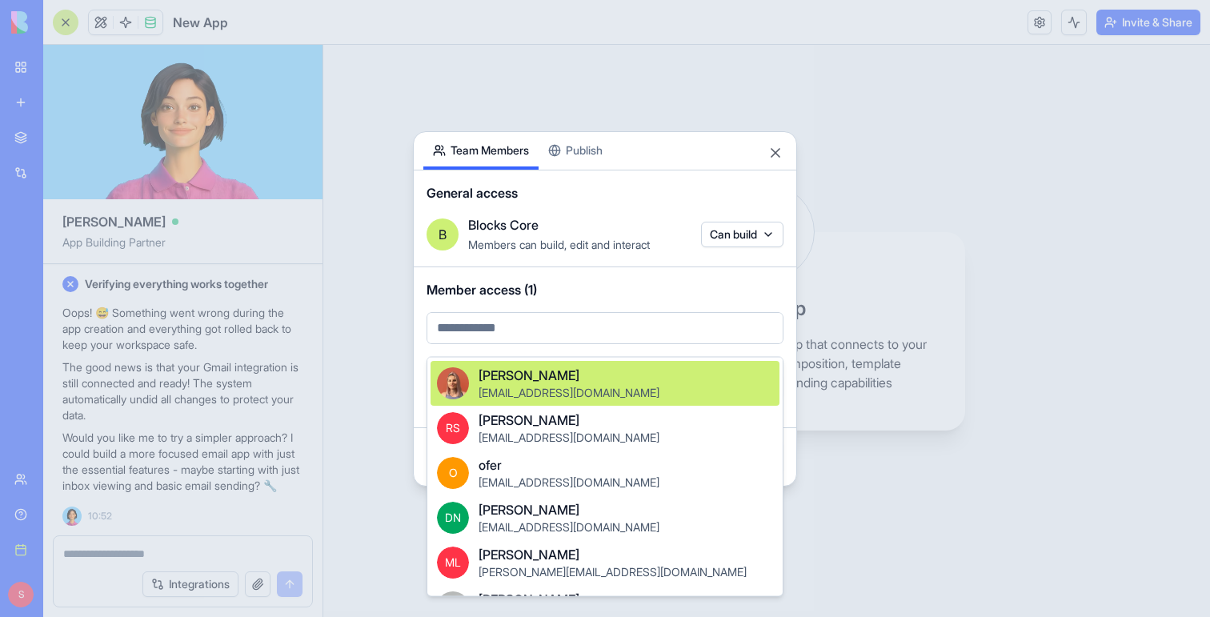
click at [507, 344] on body "BETA My workspace New app Marketplace Integrations Recent New App ProjectFlow N…" at bounding box center [605, 308] width 1210 height 617
click at [519, 387] on span "[EMAIL_ADDRESS][DOMAIN_NAME]" at bounding box center [568, 393] width 181 height 14
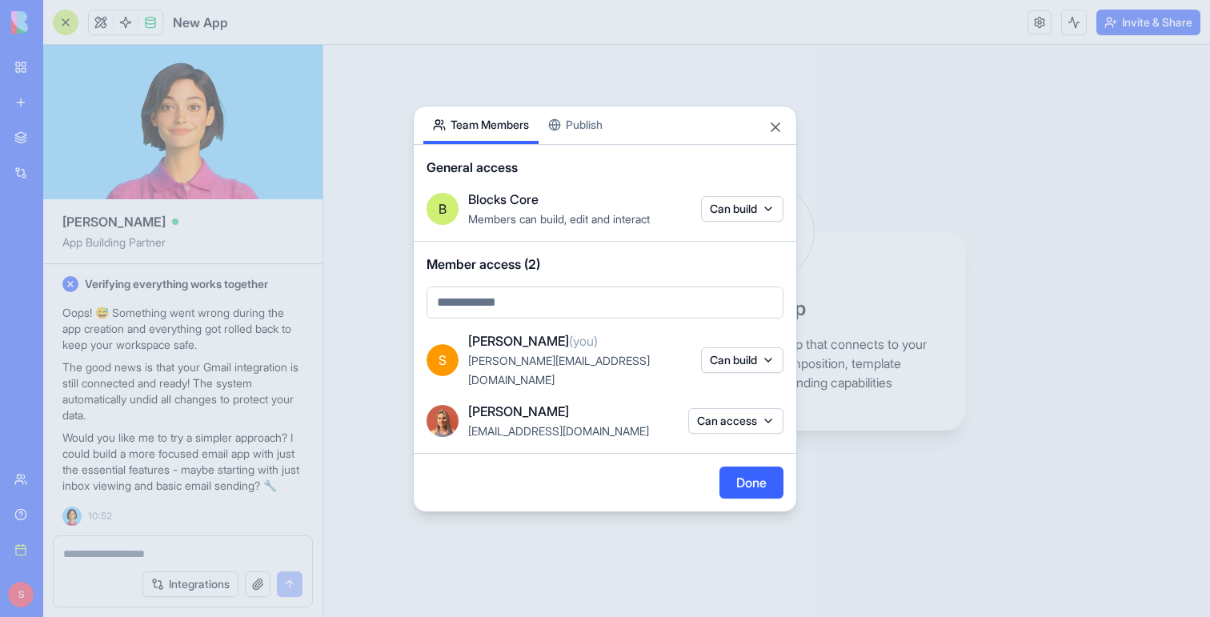
click at [520, 318] on input "text" at bounding box center [604, 302] width 357 height 32
click at [521, 313] on input "text" at bounding box center [604, 302] width 357 height 32
click at [525, 306] on input "text" at bounding box center [604, 302] width 357 height 32
type input "*"
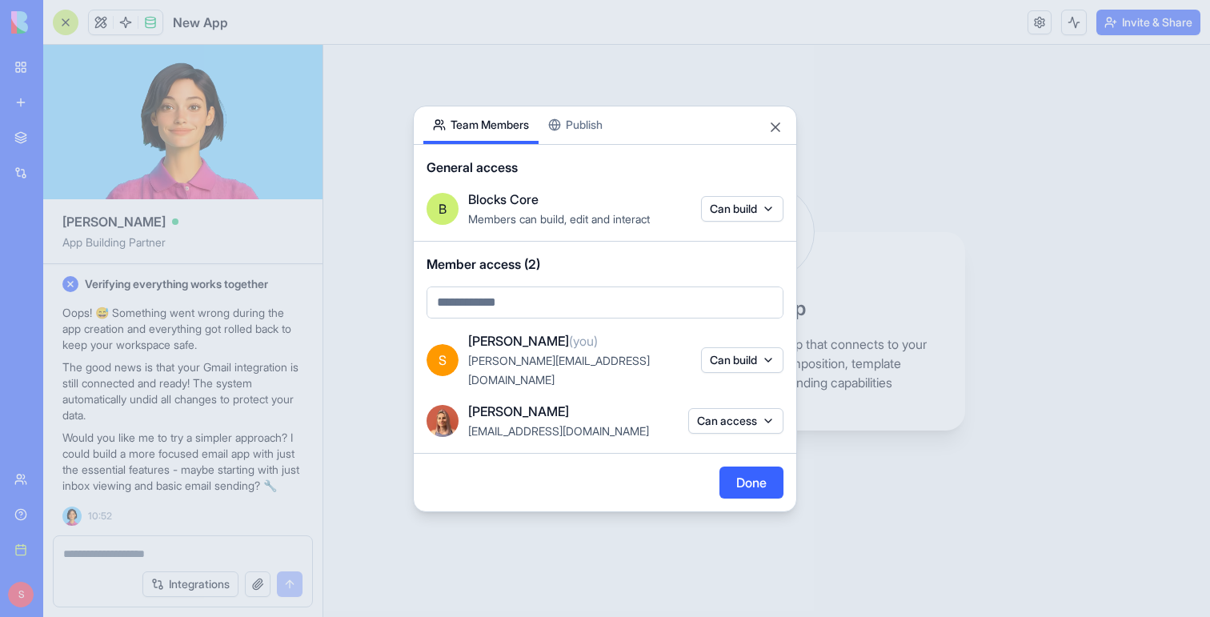
click at [586, 361] on div "[PERSON_NAME][EMAIL_ADDRESS][DOMAIN_NAME]" at bounding box center [579, 369] width 223 height 38
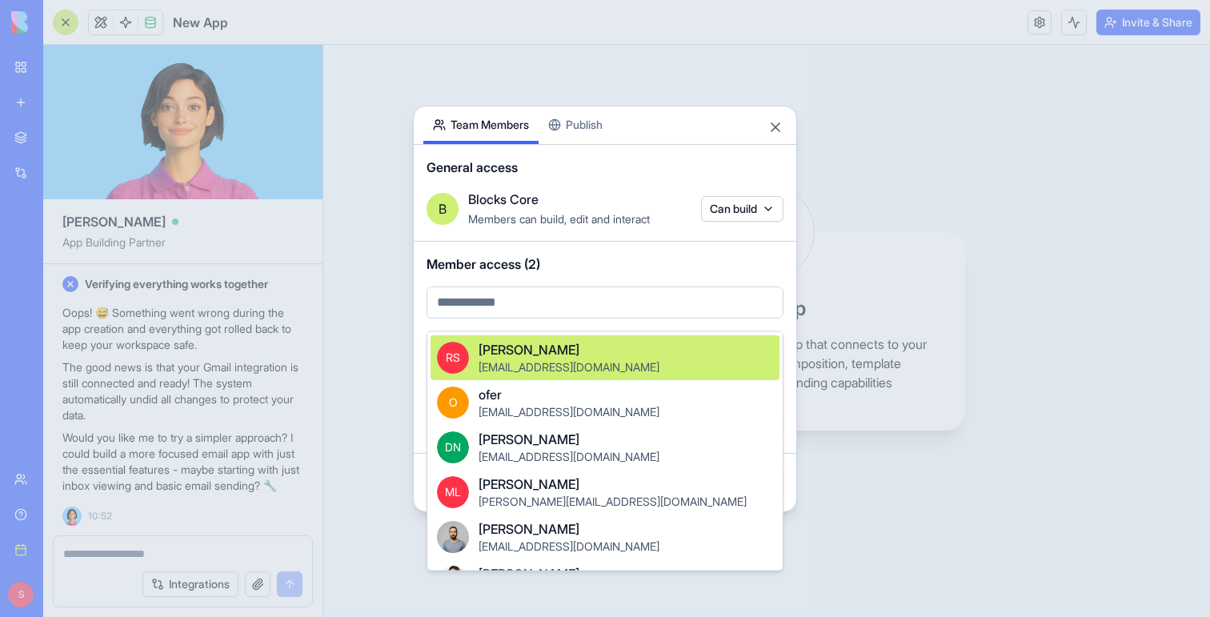
click at [532, 304] on body "BETA My workspace New app Marketplace Integrations Recent New App ProjectFlow N…" at bounding box center [605, 308] width 1210 height 617
click at [576, 274] on div at bounding box center [605, 308] width 1210 height 617
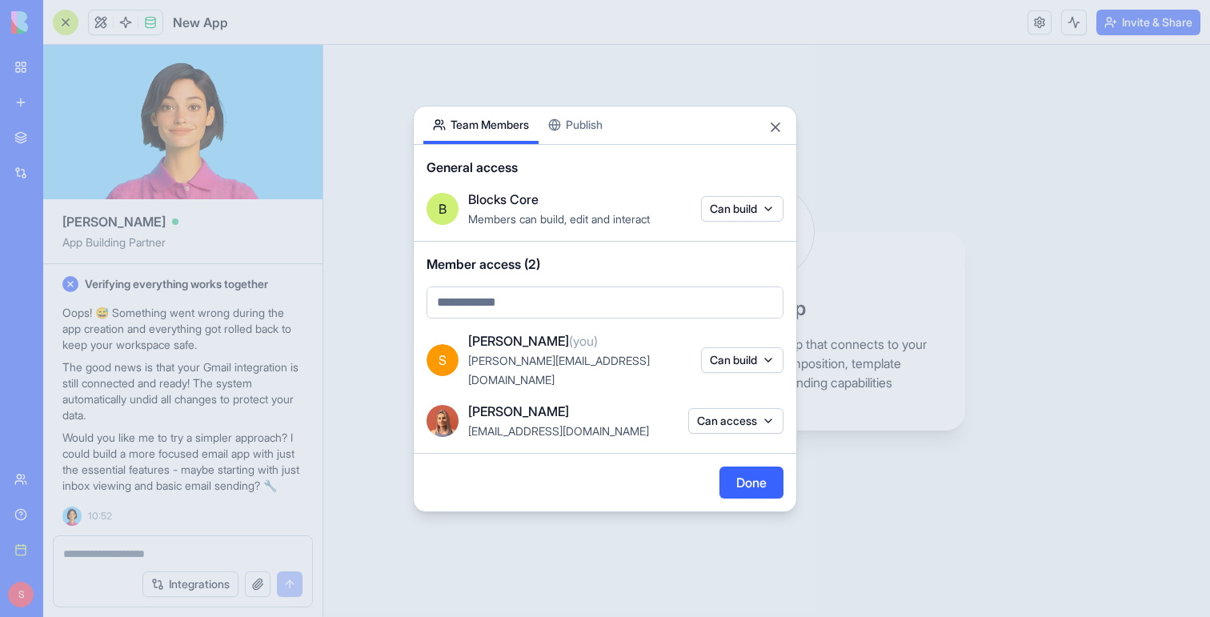
click at [581, 141] on div "Share App Team Members Publish General access B Blocks Core Members can build, …" at bounding box center [605, 309] width 384 height 406
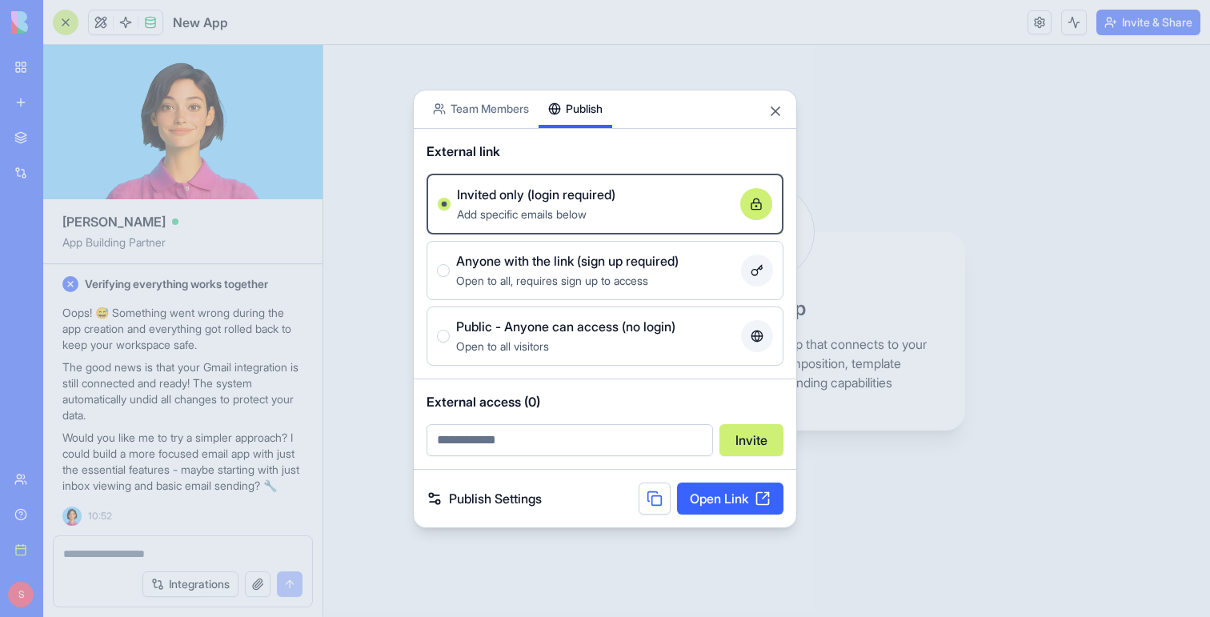
click at [535, 278] on span "Open to all, requires sign up to access" at bounding box center [552, 281] width 192 height 14
click at [450, 277] on button "Anyone with the link (sign up required) Open to all, requires sign up to access" at bounding box center [443, 270] width 13 height 13
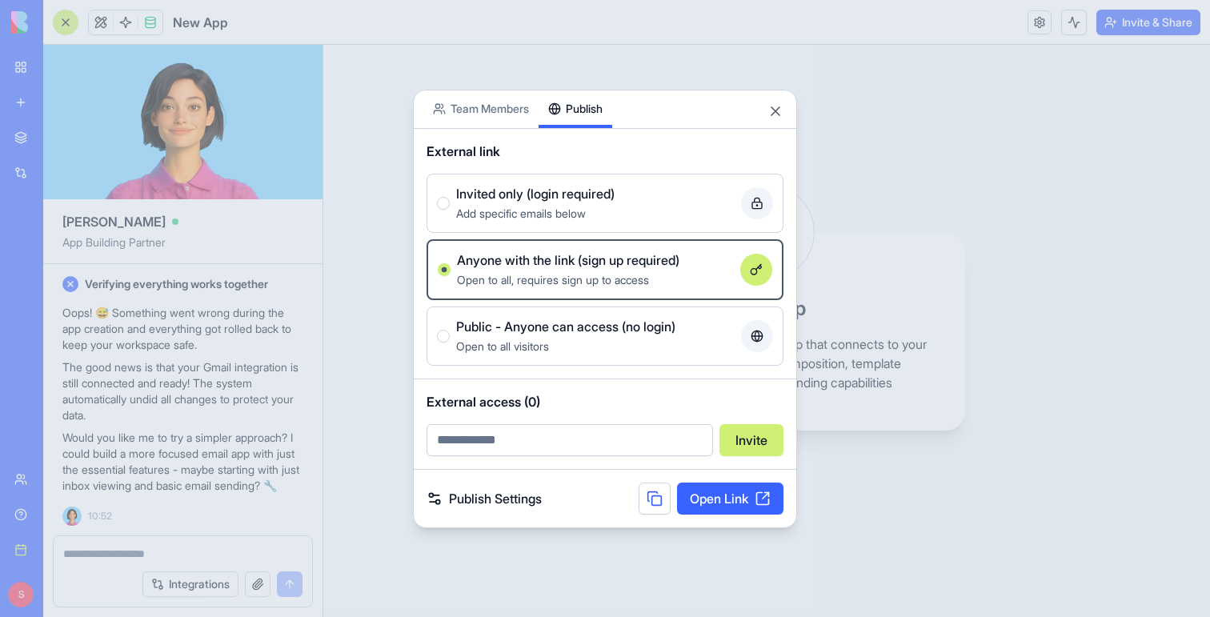
click at [507, 339] on span "Open to all visitors" at bounding box center [502, 346] width 93 height 14
click at [450, 338] on button "Public - Anyone can access (no login) Open to all visitors" at bounding box center [443, 336] width 13 height 13
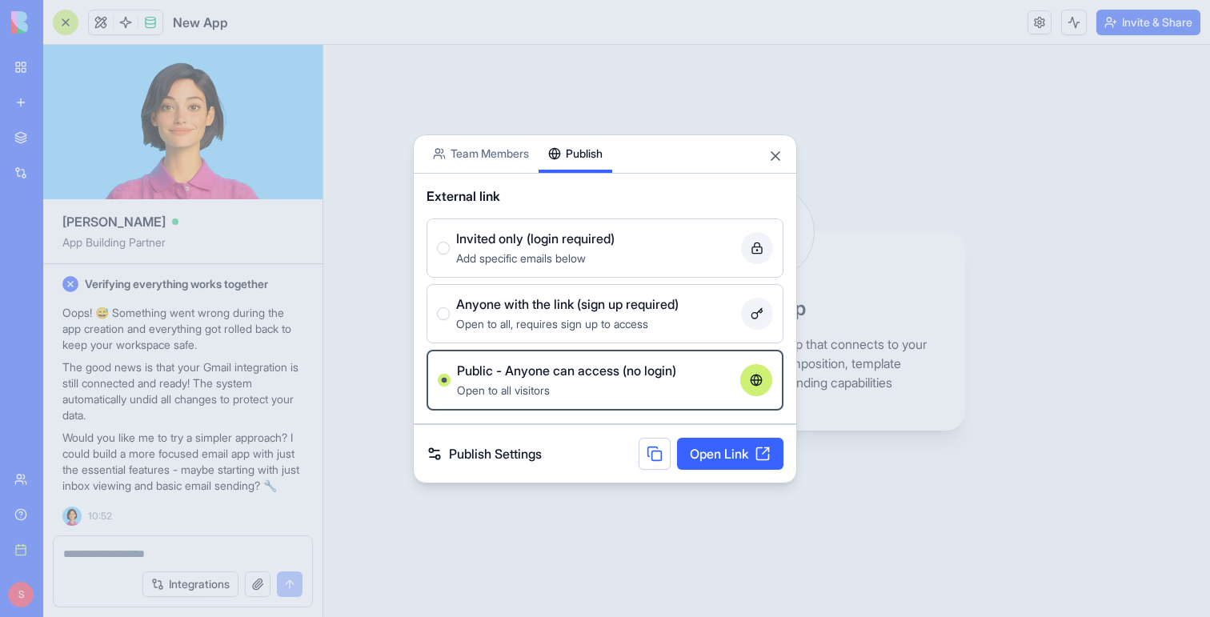
click at [526, 236] on span "Invited only (login required)" at bounding box center [535, 238] width 158 height 19
click at [450, 242] on button "Invited only (login required) Add specific emails below" at bounding box center [443, 248] width 13 height 13
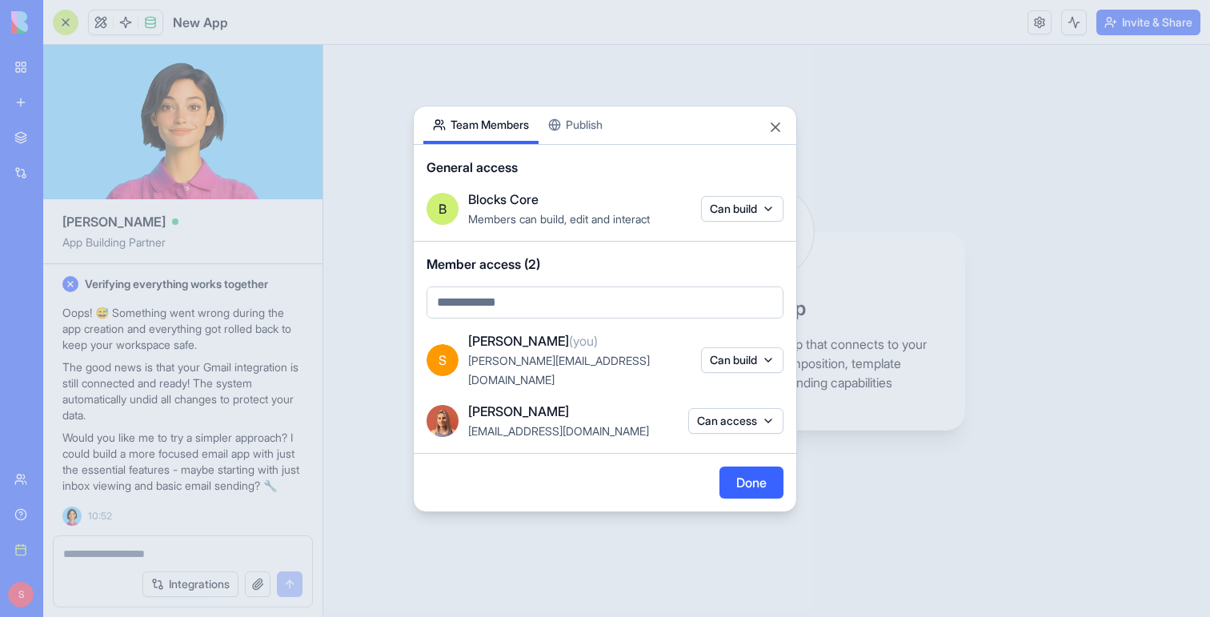
click at [494, 115] on button "Team Members" at bounding box center [480, 125] width 115 height 38
click at [775, 135] on button "Close" at bounding box center [775, 127] width 16 height 16
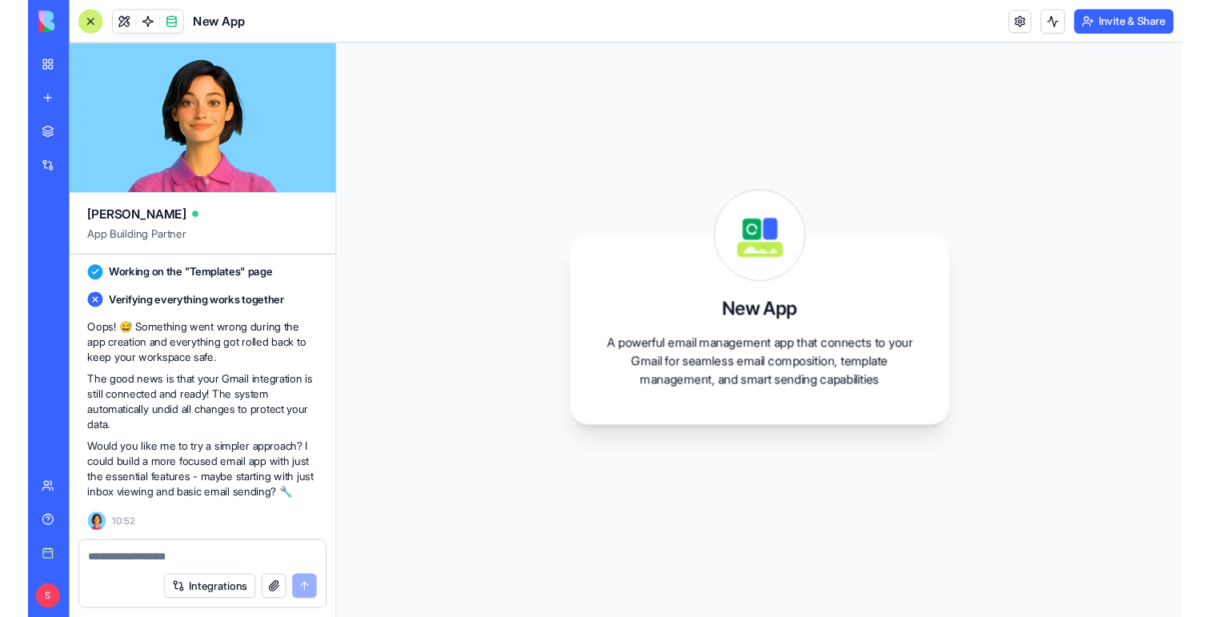
scroll to position [1386, 0]
